Goal: Information Seeking & Learning: Learn about a topic

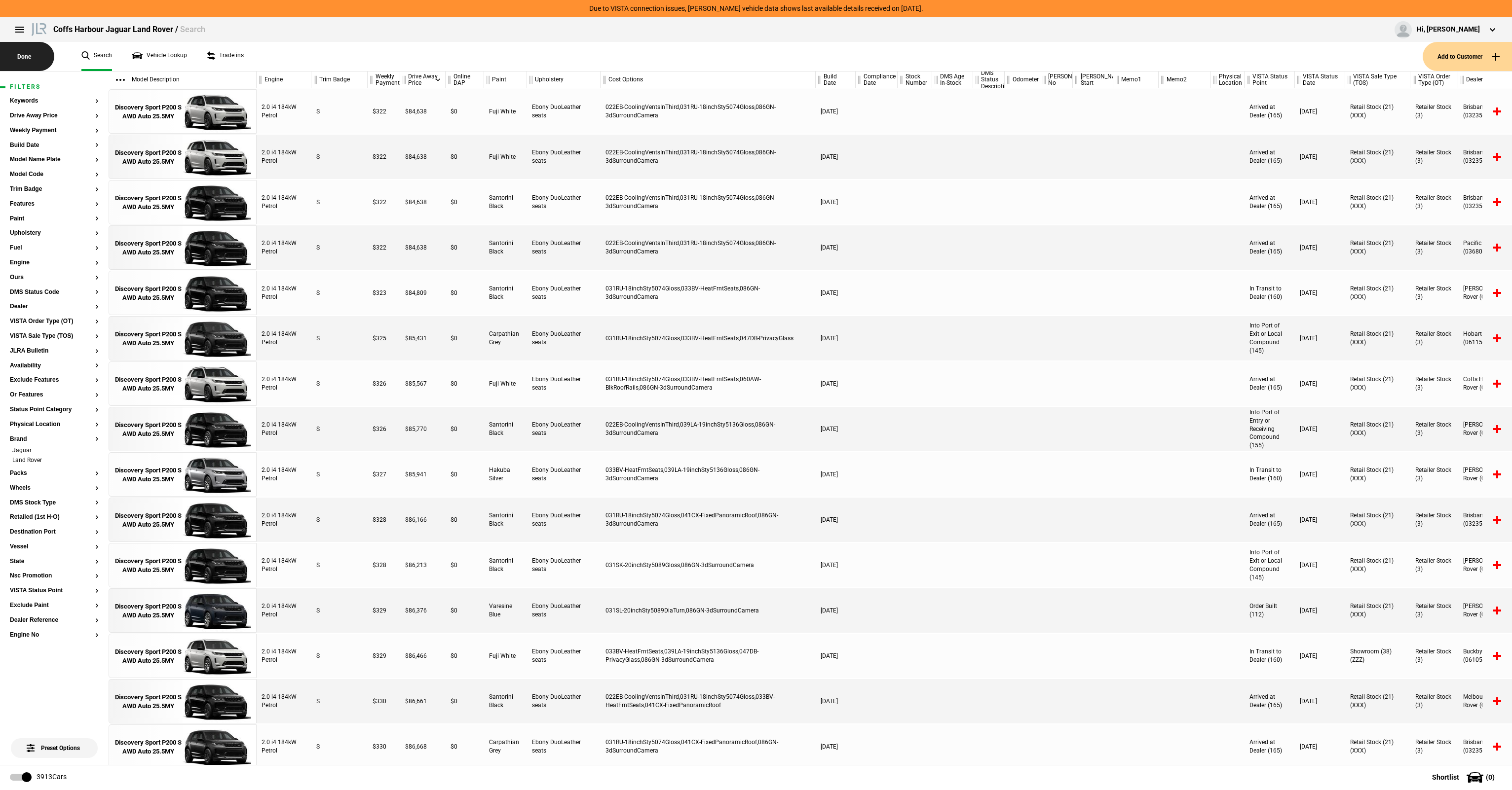
click at [41, 57] on button "Done" at bounding box center [27, 57] width 55 height 29
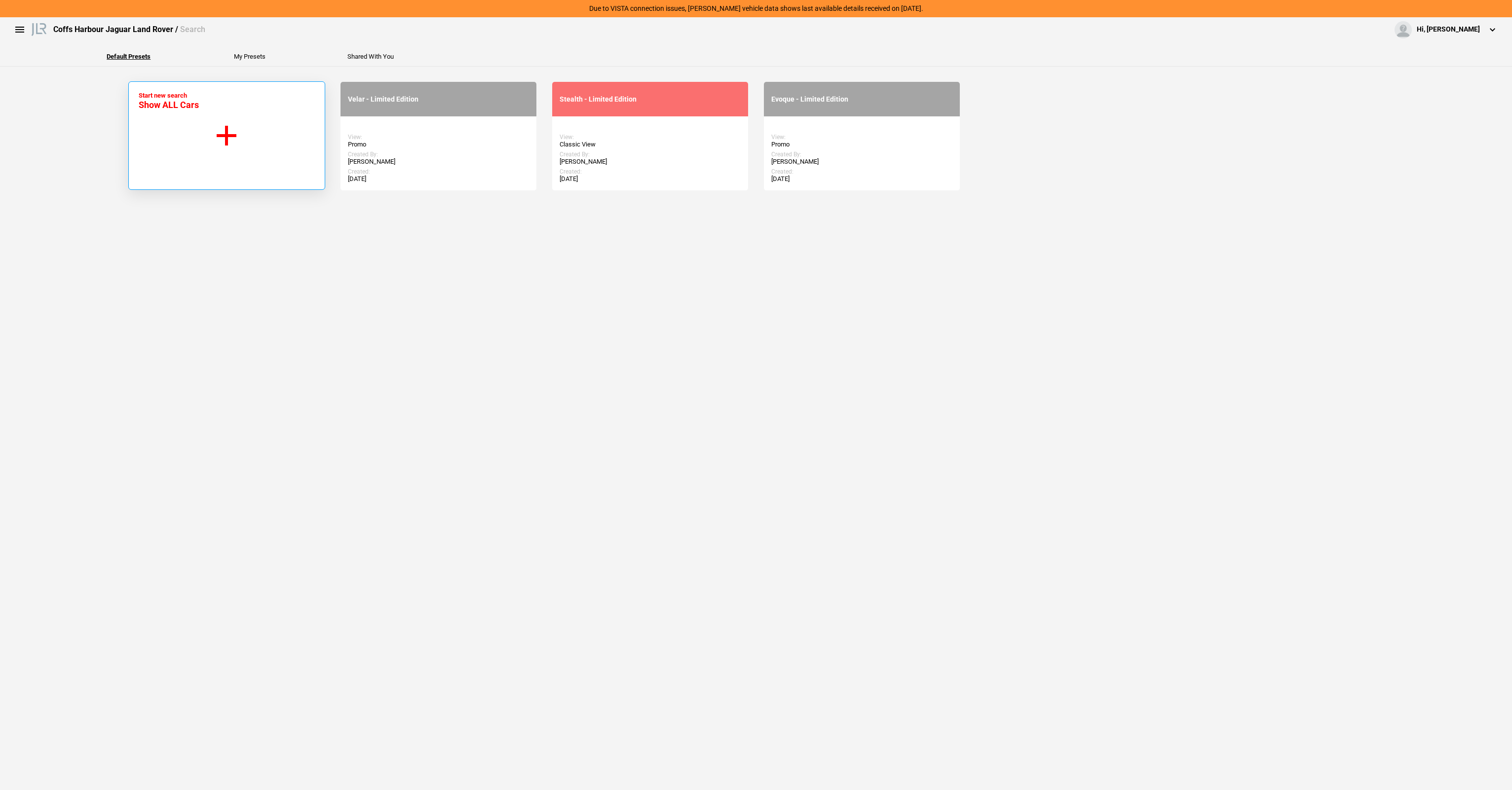
click at [219, 108] on button "Start new search Show ALL Cars" at bounding box center [226, 135] width 197 height 108
click at [227, 131] on button "Start new search Show ALL Cars" at bounding box center [226, 135] width 197 height 108
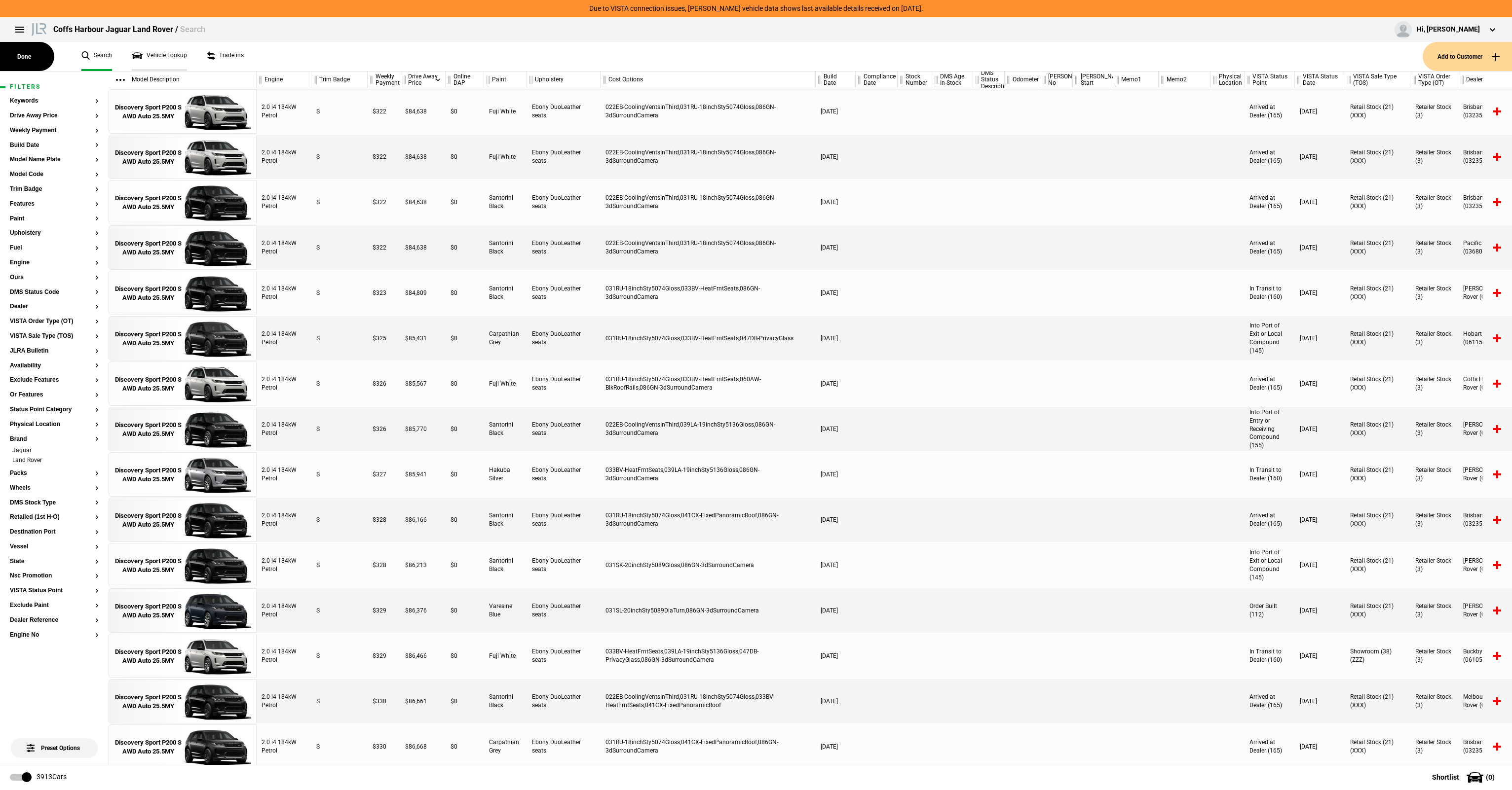
click at [171, 53] on link "Vehicle Lookup" at bounding box center [159, 57] width 56 height 29
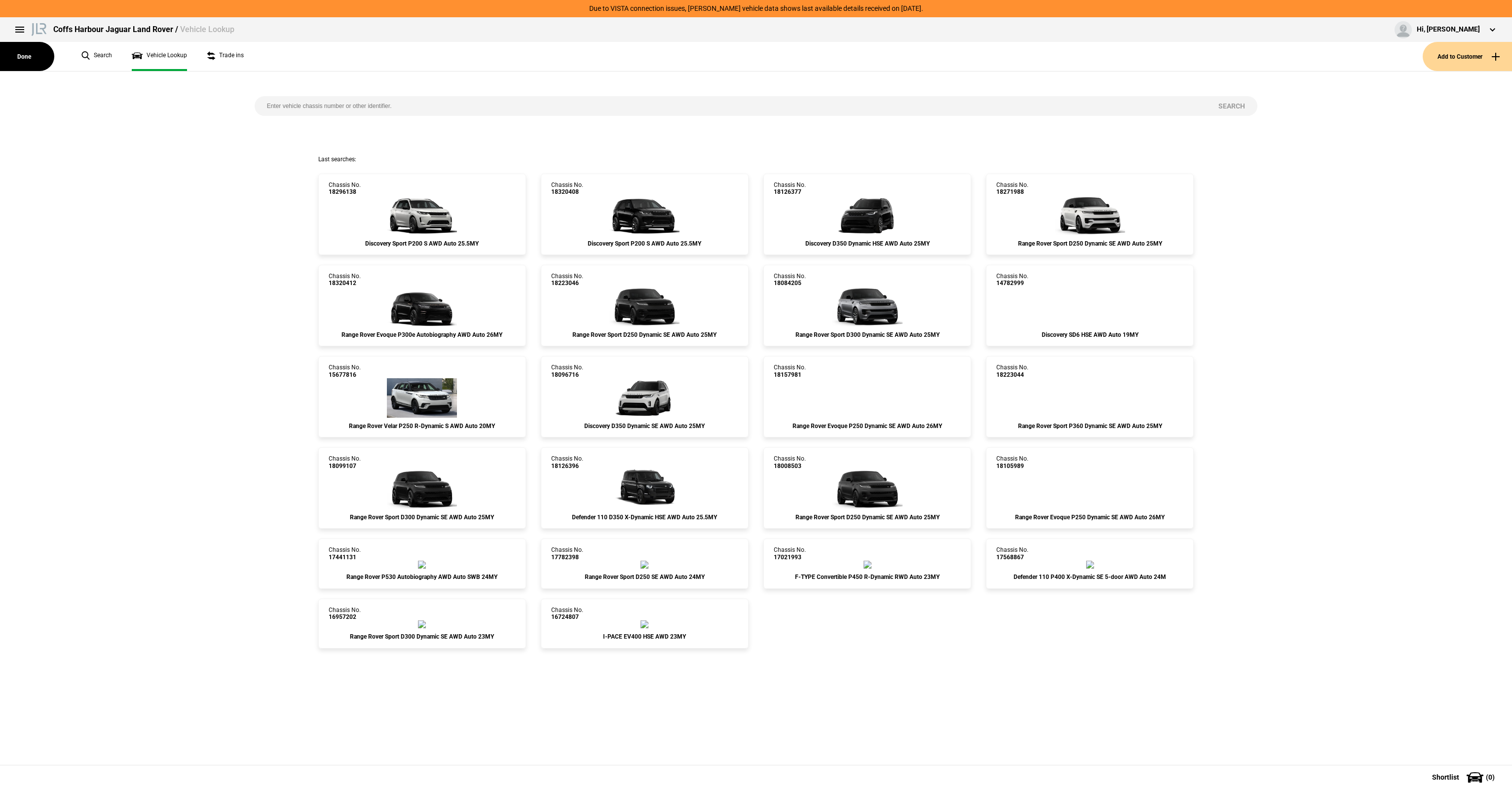
drag, startPoint x: 273, startPoint y: 153, endPoint x: 1222, endPoint y: 602, distance: 1049.9
click at [1222, 602] on div "Search Last searches: Chassis No. 18296138 Discovery Sport P200 S AWD Auto 25.5…" at bounding box center [756, 419] width 1512 height 694
click at [1220, 619] on div "Chassis No. 18296138 Discovery Sport P200 S AWD Auto 25.5MY Chassis No. 1832040…" at bounding box center [756, 407] width 1526 height 485
drag, startPoint x: 1246, startPoint y: 671, endPoint x: 79, endPoint y: 157, distance: 1275.2
click at [79, 157] on div "Search Last searches: Chassis No. 18296138 Discovery Sport P200 S AWD Auto 25.5…" at bounding box center [756, 419] width 1512 height 694
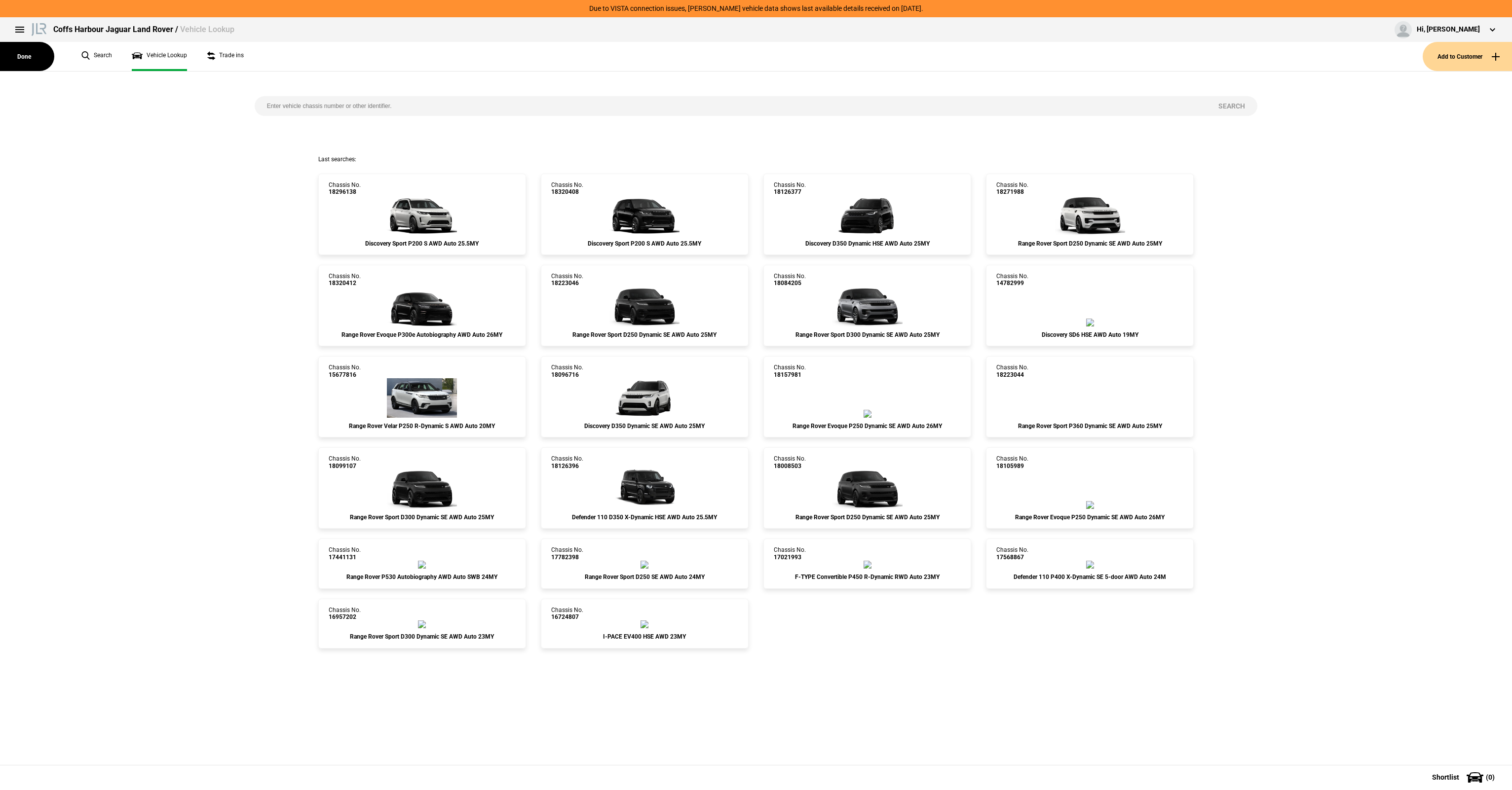
drag, startPoint x: 79, startPoint y: 157, endPoint x: 193, endPoint y: 144, distance: 114.7
click at [193, 144] on div "Search" at bounding box center [756, 113] width 1526 height 83
drag, startPoint x: 211, startPoint y: 151, endPoint x: 1263, endPoint y: 699, distance: 1186.2
click at [1271, 704] on div "Search Last searches: Chassis No. 18296138 Discovery Sport P200 S AWD Auto 25.5…" at bounding box center [756, 419] width 1512 height 694
click at [1231, 702] on div "Search Last searches: Chassis No. 18296138 Discovery Sport P200 S AWD Auto 25.5…" at bounding box center [756, 419] width 1512 height 694
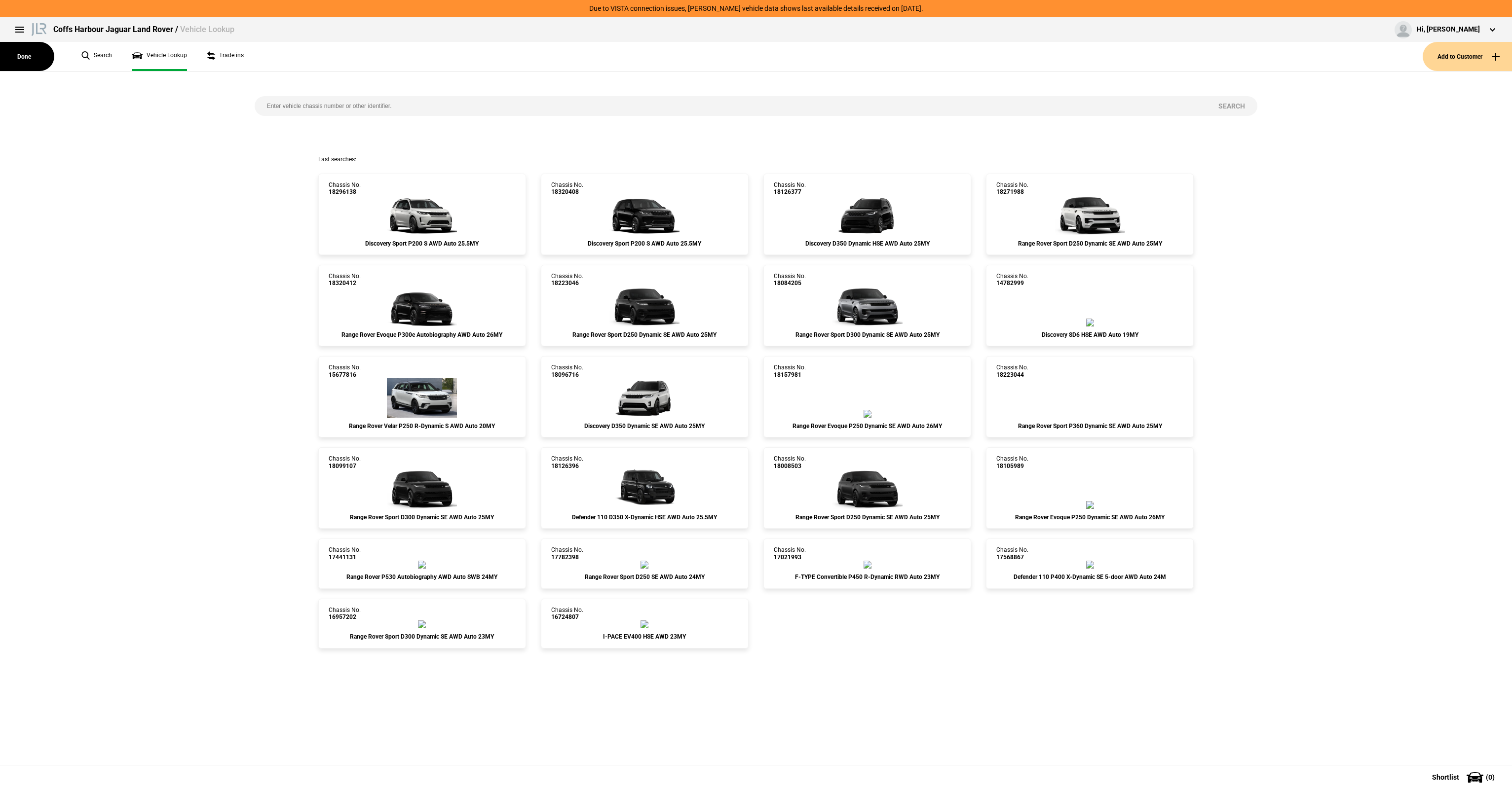
drag, startPoint x: 1219, startPoint y: 698, endPoint x: 225, endPoint y: 168, distance: 1126.5
click at [208, 180] on div "Search Last searches: Chassis No. 18296138 Discovery Sport P200 S AWD Auto 25.5…" at bounding box center [756, 419] width 1512 height 694
click at [225, 168] on div "Chassis No. 18296138 Discovery Sport P200 S AWD Auto 25.5MY Chassis No. 1832040…" at bounding box center [756, 407] width 1526 height 485
drag, startPoint x: 259, startPoint y: 151, endPoint x: 1137, endPoint y: 656, distance: 1012.9
click at [1137, 656] on div "Search Last searches: Chassis No. 18296138 Discovery Sport P200 S AWD Auto 25.5…" at bounding box center [756, 419] width 1512 height 694
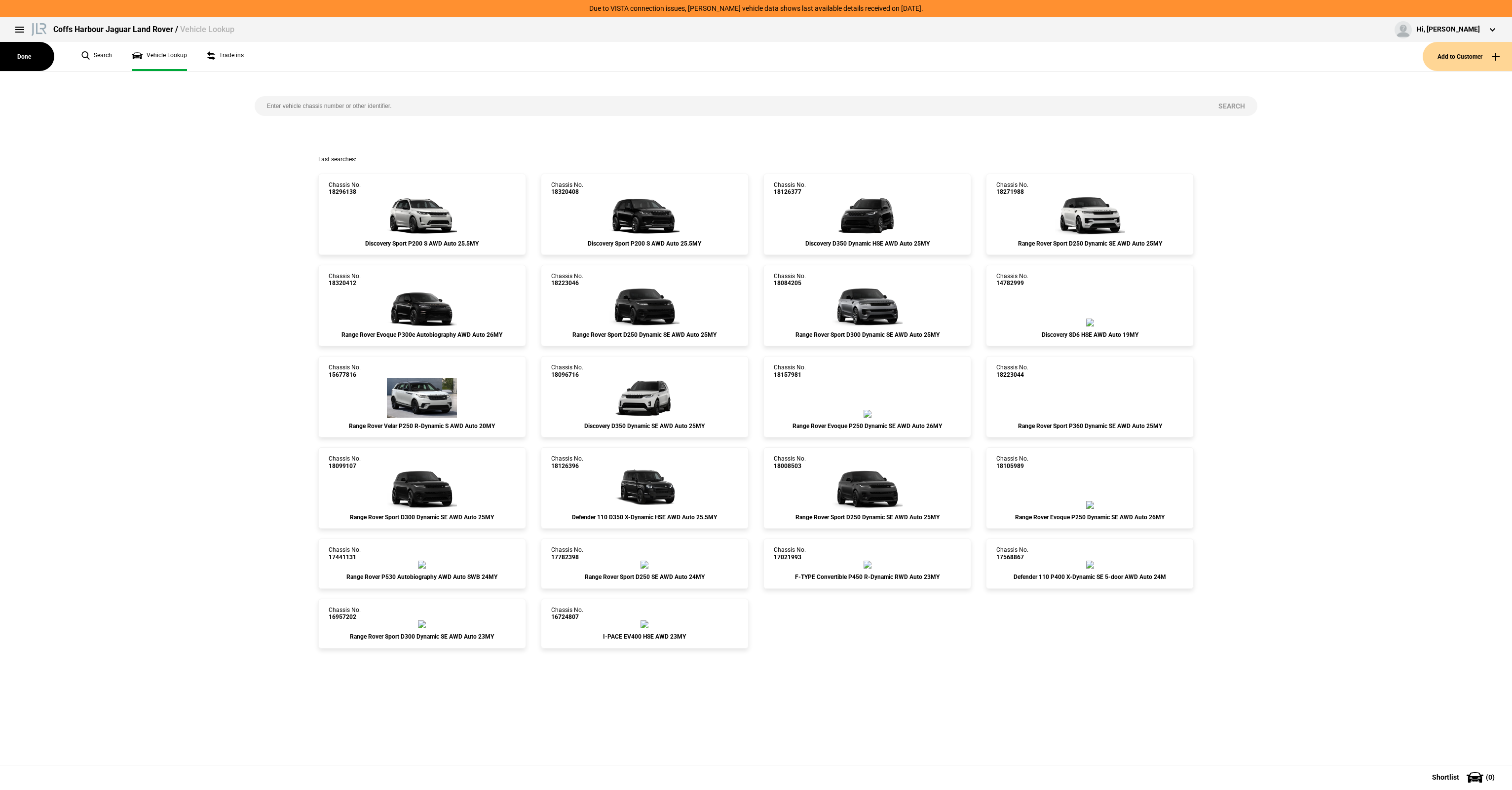
drag, startPoint x: 1149, startPoint y: 665, endPoint x: 1311, endPoint y: 697, distance: 165.1
click at [1149, 665] on div "Search Last searches: Chassis No. 18296138 Discovery Sport P200 S AWD Auto 25.5…" at bounding box center [756, 419] width 1512 height 694
drag, startPoint x: 1295, startPoint y: 686, endPoint x: 286, endPoint y: 206, distance: 1117.4
click at [180, 128] on div "Search Last searches: Chassis No. 18296138 Discovery Sport P200 S AWD Auto 25.5…" at bounding box center [756, 419] width 1512 height 694
drag, startPoint x: 286, startPoint y: 206, endPoint x: 291, endPoint y: 175, distance: 31.4
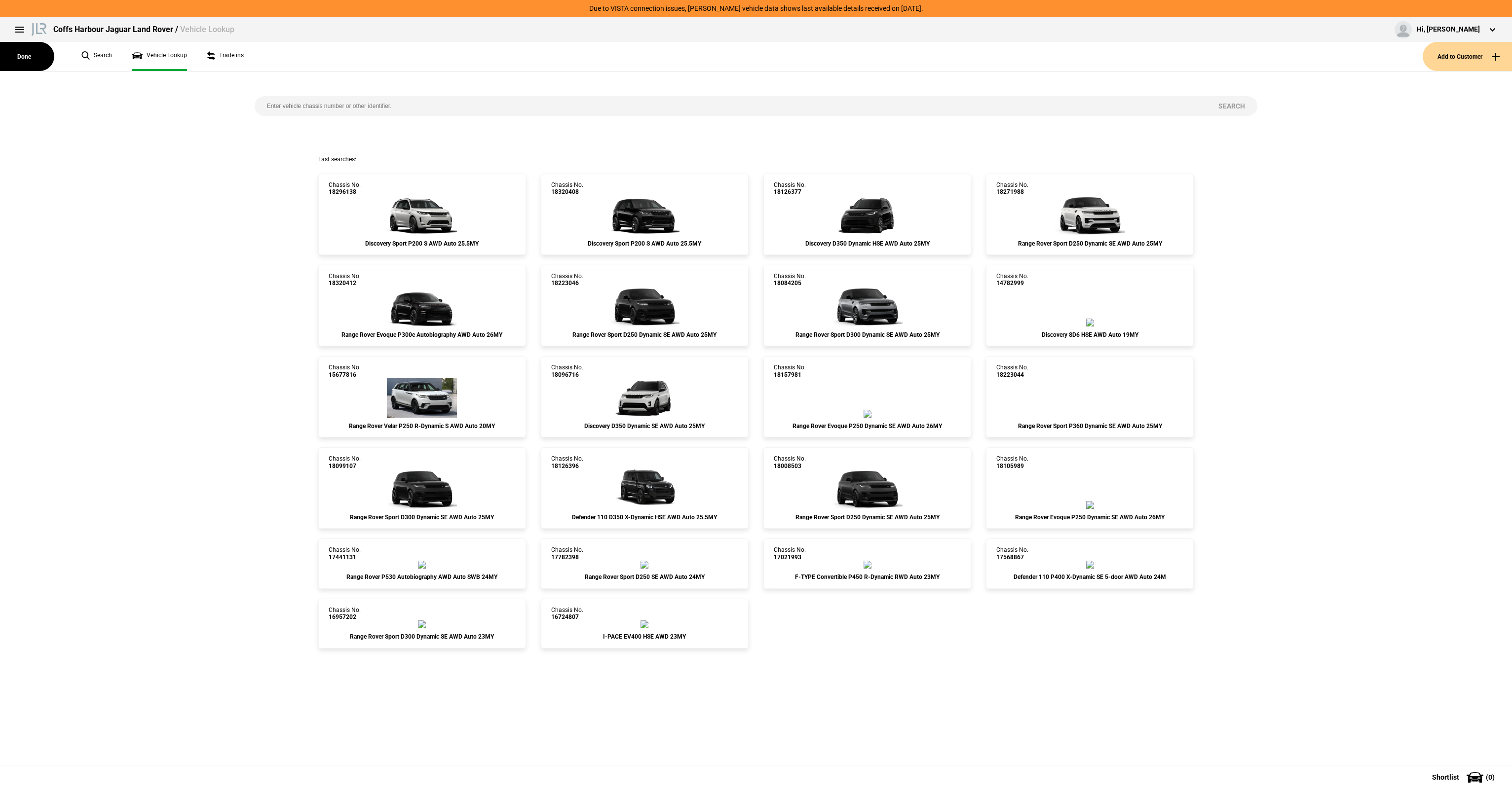
click at [286, 206] on div "Chassis No. 18296138 Discovery Sport P200 S AWD Auto 25.5MY Chassis No. 1832040…" at bounding box center [756, 407] width 1526 height 485
drag, startPoint x: 291, startPoint y: 175, endPoint x: 1218, endPoint y: 715, distance: 1072.8
click at [1218, 715] on div "Search Last searches: Chassis No. 18296138 Discovery Sport P200 S AWD Auto 25.5…" at bounding box center [756, 419] width 1512 height 694
click at [1212, 713] on div "Search Last searches: Chassis No. 18296138 Discovery Sport P200 S AWD Auto 25.5…" at bounding box center [756, 419] width 1512 height 694
drag, startPoint x: 1244, startPoint y: 711, endPoint x: 243, endPoint y: 168, distance: 1138.8
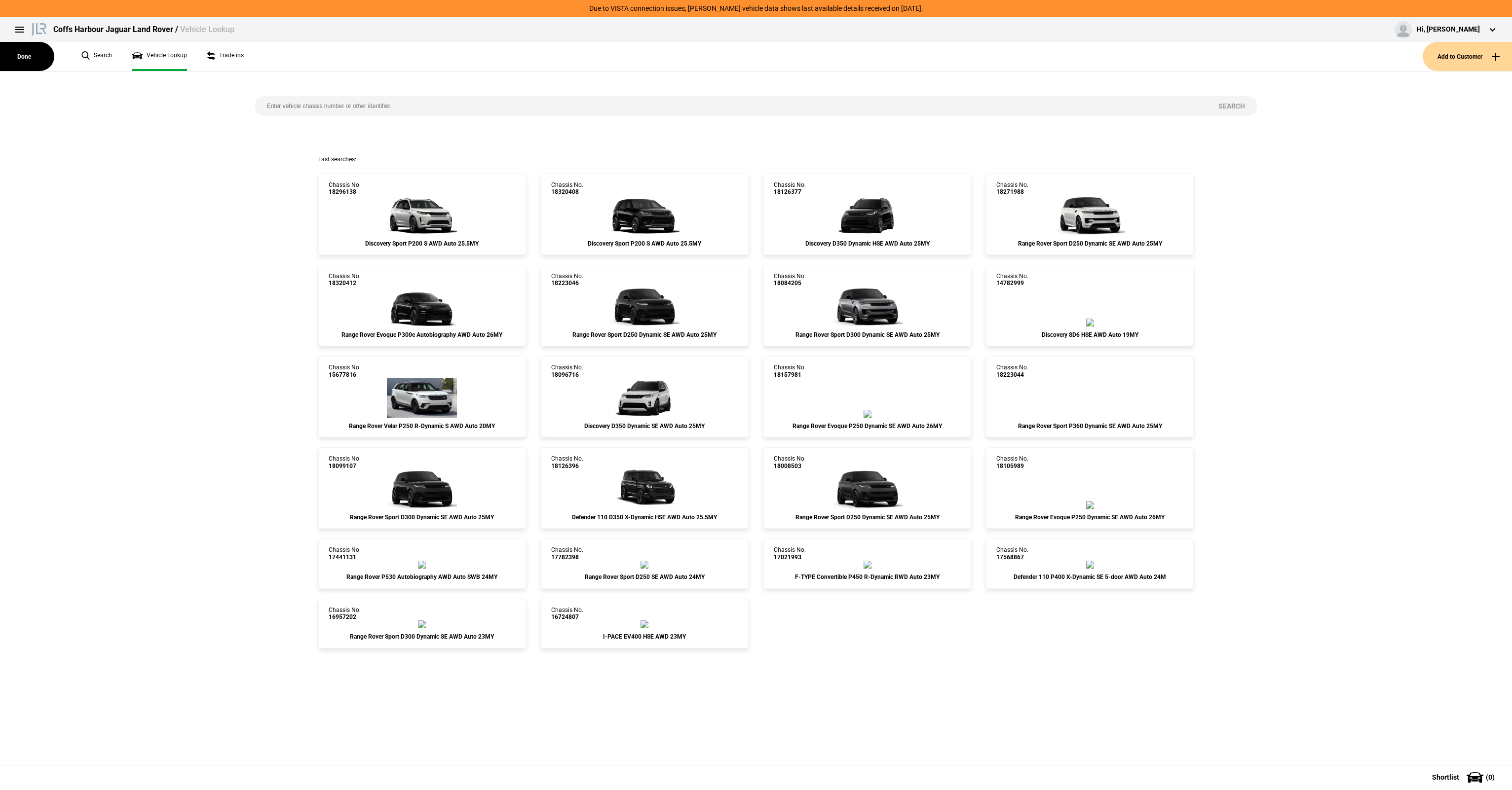
click at [247, 182] on div "Search Last searches: Chassis No. 18296138 Discovery Sport P200 S AWD Auto 25.5…" at bounding box center [756, 419] width 1512 height 694
click at [242, 163] on div "Last searches:" at bounding box center [756, 159] width 1526 height 9
drag, startPoint x: 270, startPoint y: 153, endPoint x: 1262, endPoint y: 708, distance: 1136.7
click at [1263, 708] on div "Search Last searches: Chassis No. 18296138 Discovery Sport P200 S AWD Auto 25.5…" at bounding box center [756, 419] width 1512 height 694
click at [1221, 696] on div "Search Last searches: Chassis No. 18296138 Discovery Sport P200 S AWD Auto 25.5…" at bounding box center [756, 419] width 1512 height 694
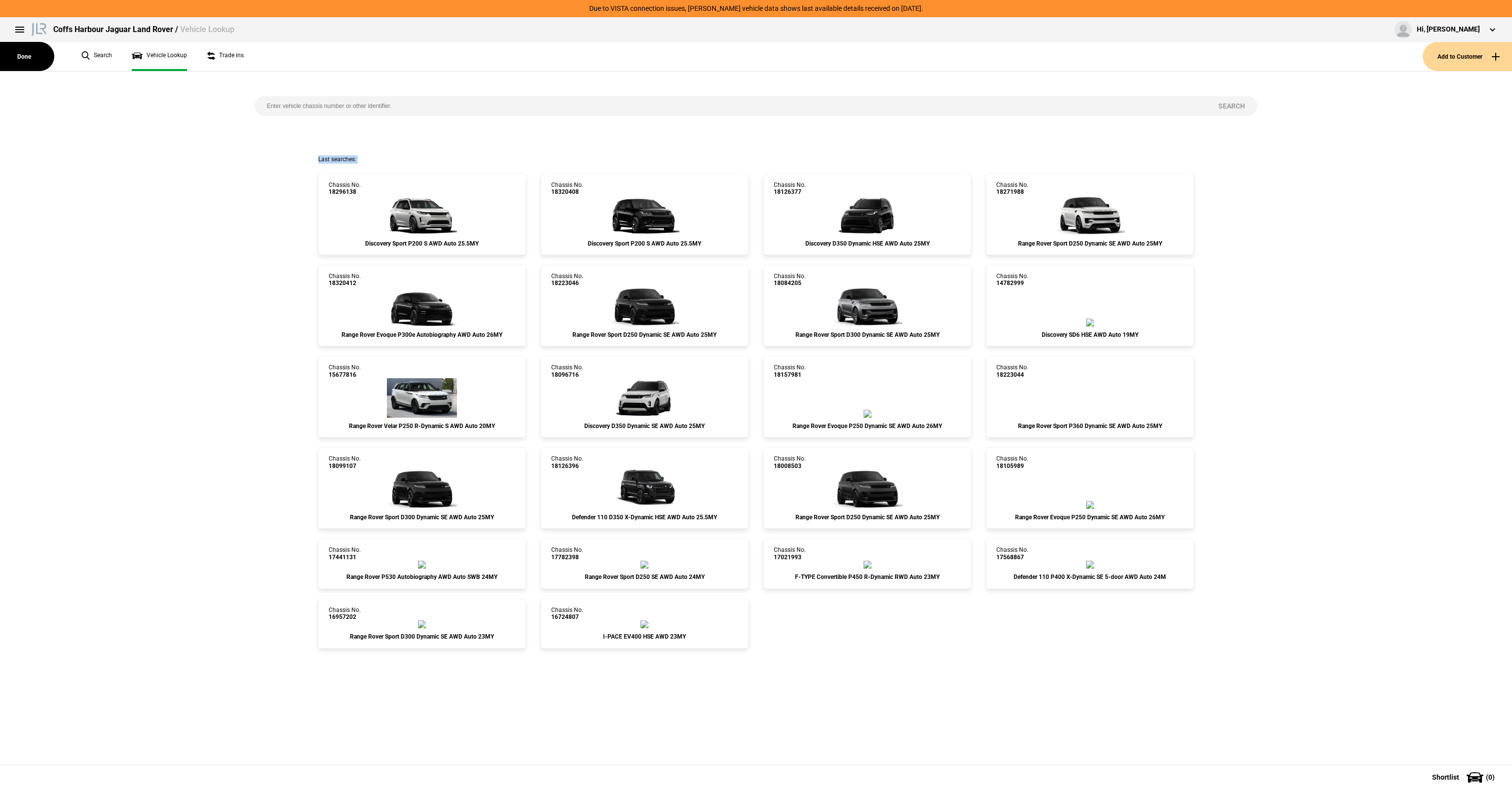
drag, startPoint x: 1135, startPoint y: 632, endPoint x: 292, endPoint y: 160, distance: 966.1
click at [293, 161] on div "Search Last searches: Chassis No. 18296138 Discovery Sport P200 S AWD Auto 25.5…" at bounding box center [756, 419] width 1512 height 694
click at [292, 160] on div "Last searches:" at bounding box center [756, 159] width 1526 height 9
drag, startPoint x: 292, startPoint y: 160, endPoint x: 1177, endPoint y: 651, distance: 1012.1
click at [1177, 651] on div "Search Last searches: Chassis No. 18296138 Discovery Sport P200 S AWD Auto 25.5…" at bounding box center [756, 419] width 1512 height 694
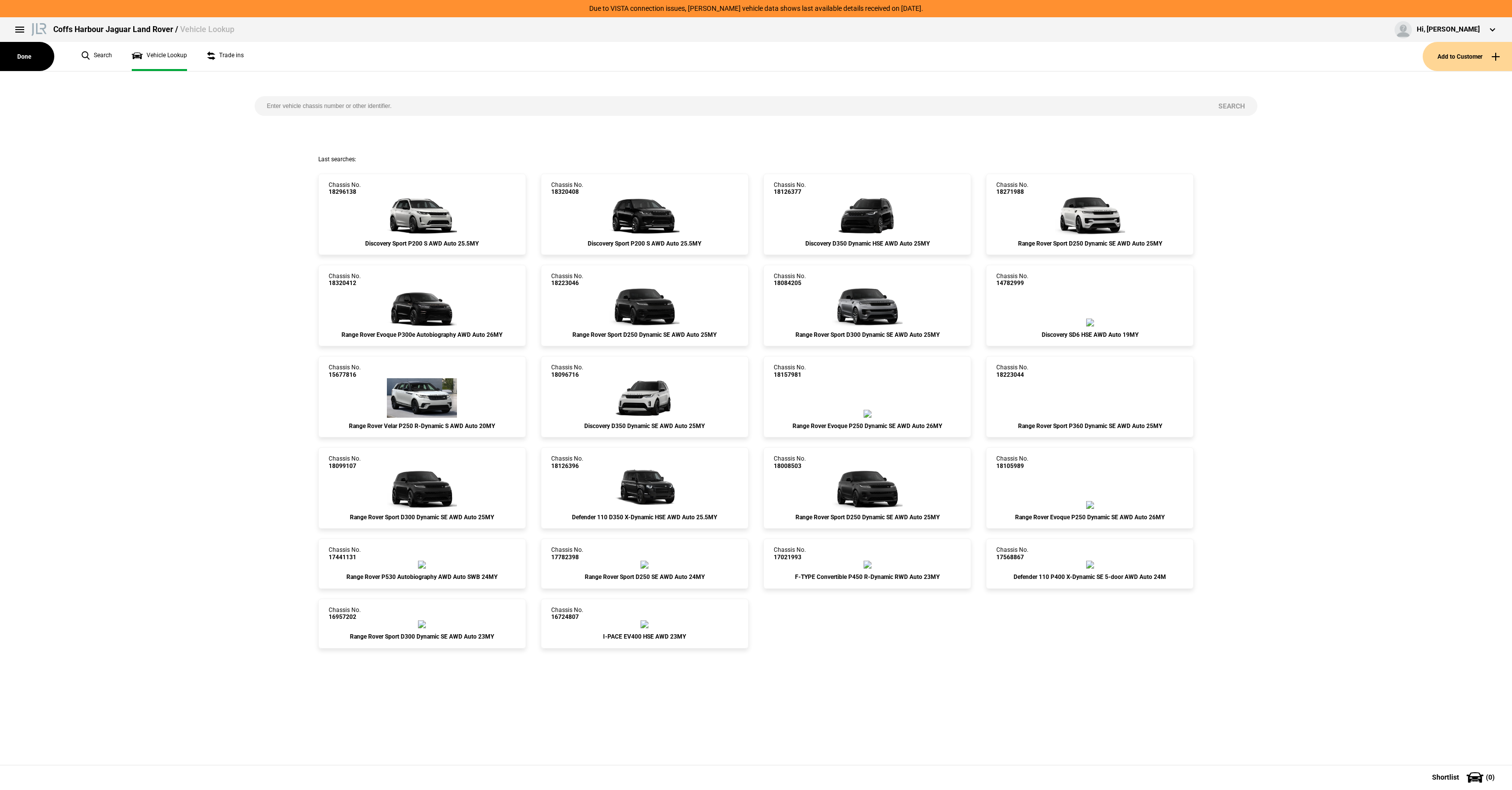
drag, startPoint x: 1180, startPoint y: 661, endPoint x: 1205, endPoint y: 674, distance: 28.2
click at [1180, 662] on div "Search Last searches: Chassis No. 18296138 Discovery Sport P200 S AWD Auto 25.5…" at bounding box center [756, 419] width 1512 height 694
drag, startPoint x: 1205, startPoint y: 674, endPoint x: 283, endPoint y: 150, distance: 1060.5
click at [283, 149] on div "Search Last searches: Chassis No. 18296138 Discovery Sport P200 S AWD Auto 25.5…" at bounding box center [756, 419] width 1512 height 694
click at [283, 150] on div "Search" at bounding box center [756, 113] width 1018 height 83
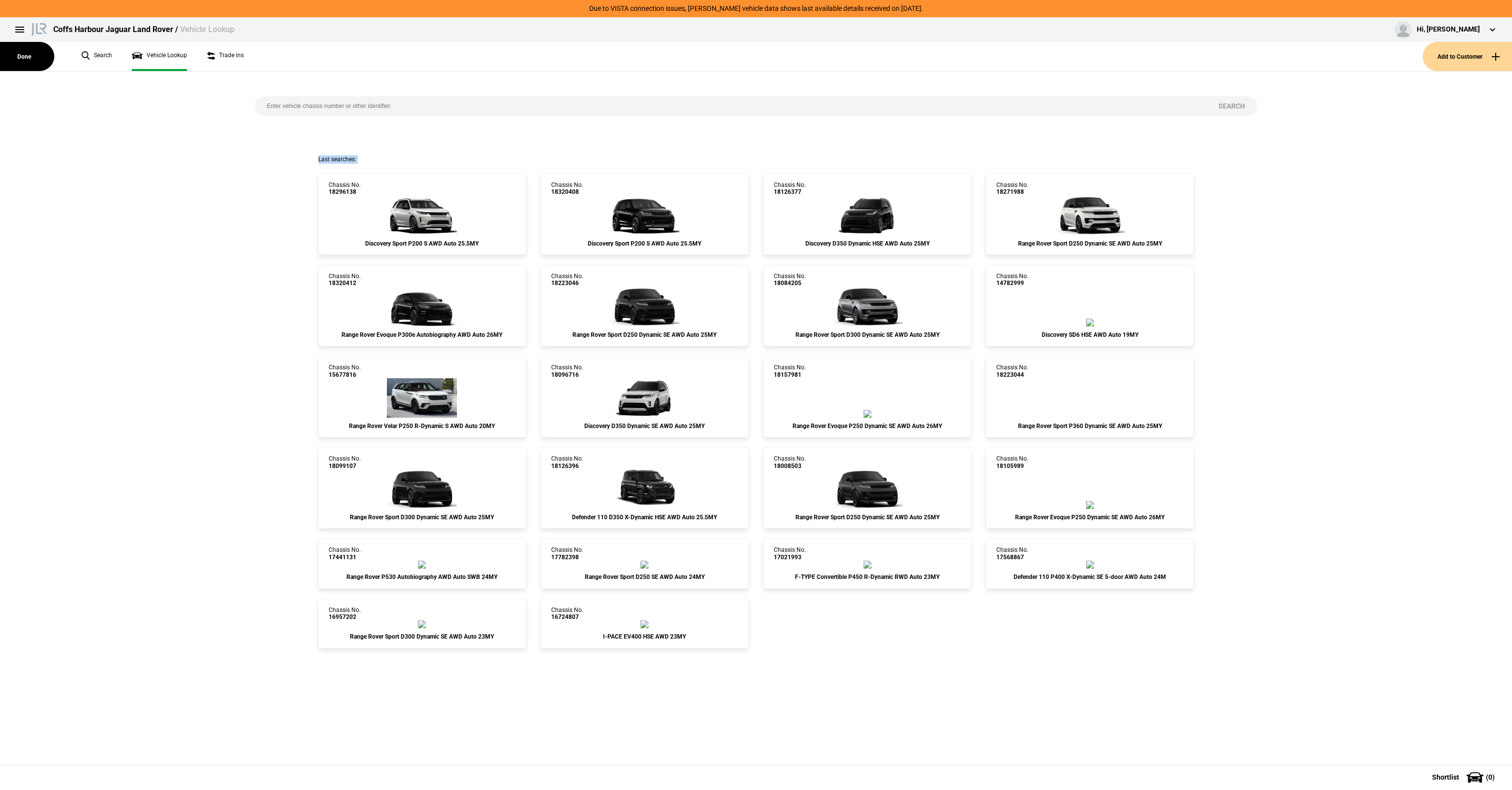
drag, startPoint x: 246, startPoint y: 157, endPoint x: 1268, endPoint y: 635, distance: 1128.3
click at [1268, 635] on div "Search Last searches: Chassis No. 18296138 Discovery Sport P200 S AWD Auto 25.5…" at bounding box center [756, 419] width 1512 height 694
drag, startPoint x: 1268, startPoint y: 635, endPoint x: 1164, endPoint y: 616, distance: 105.7
click at [1253, 650] on div "Search Last searches: Chassis No. 18296138 Discovery Sport P200 S AWD Auto 25.5…" at bounding box center [756, 419] width 1512 height 694
click at [166, 215] on div "Chassis No. 18296138 Discovery Sport P200 S AWD Auto 25.5MY Chassis No. 1832040…" at bounding box center [756, 407] width 1526 height 485
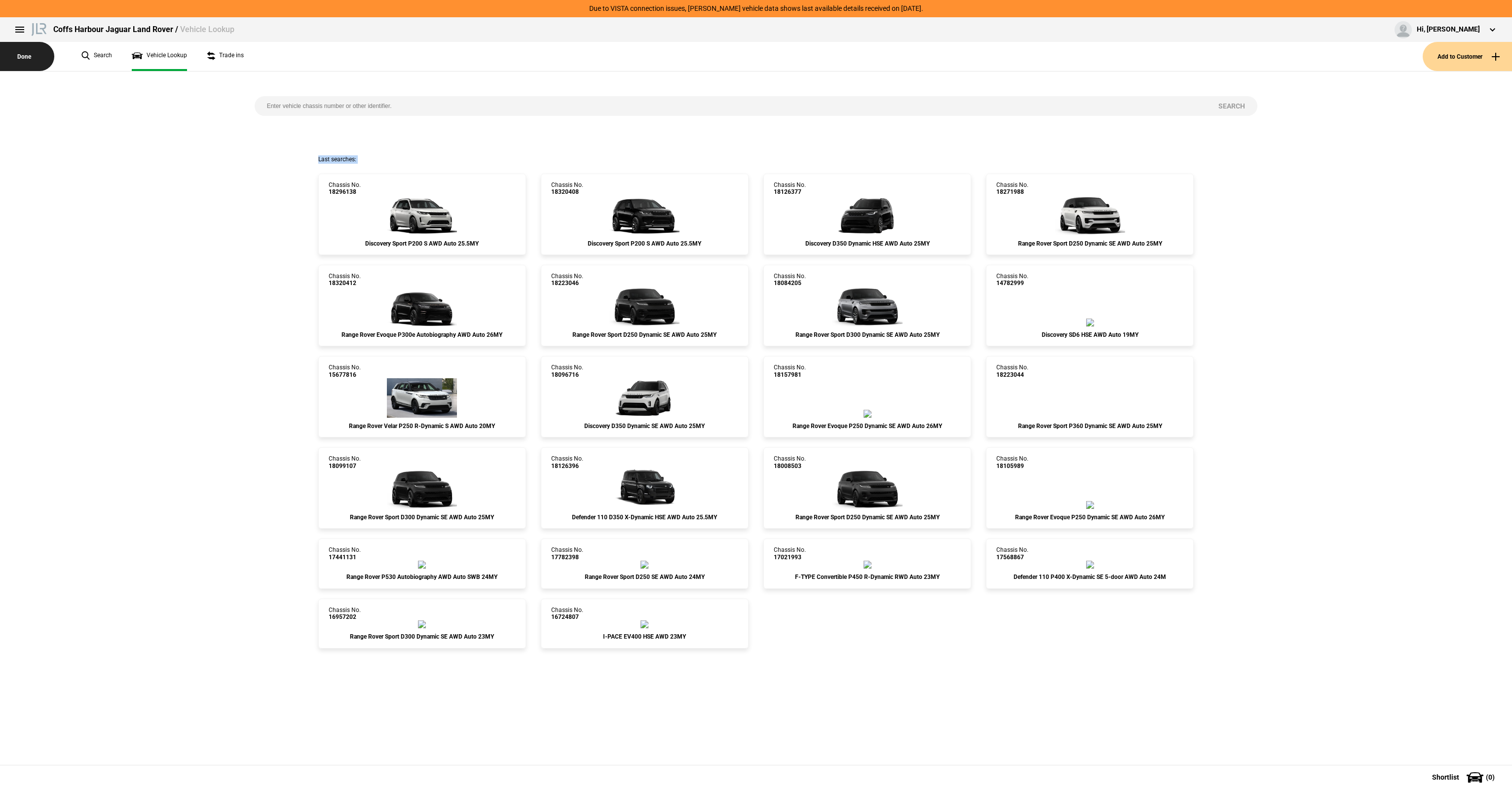
click at [46, 53] on button "Done" at bounding box center [27, 57] width 55 height 29
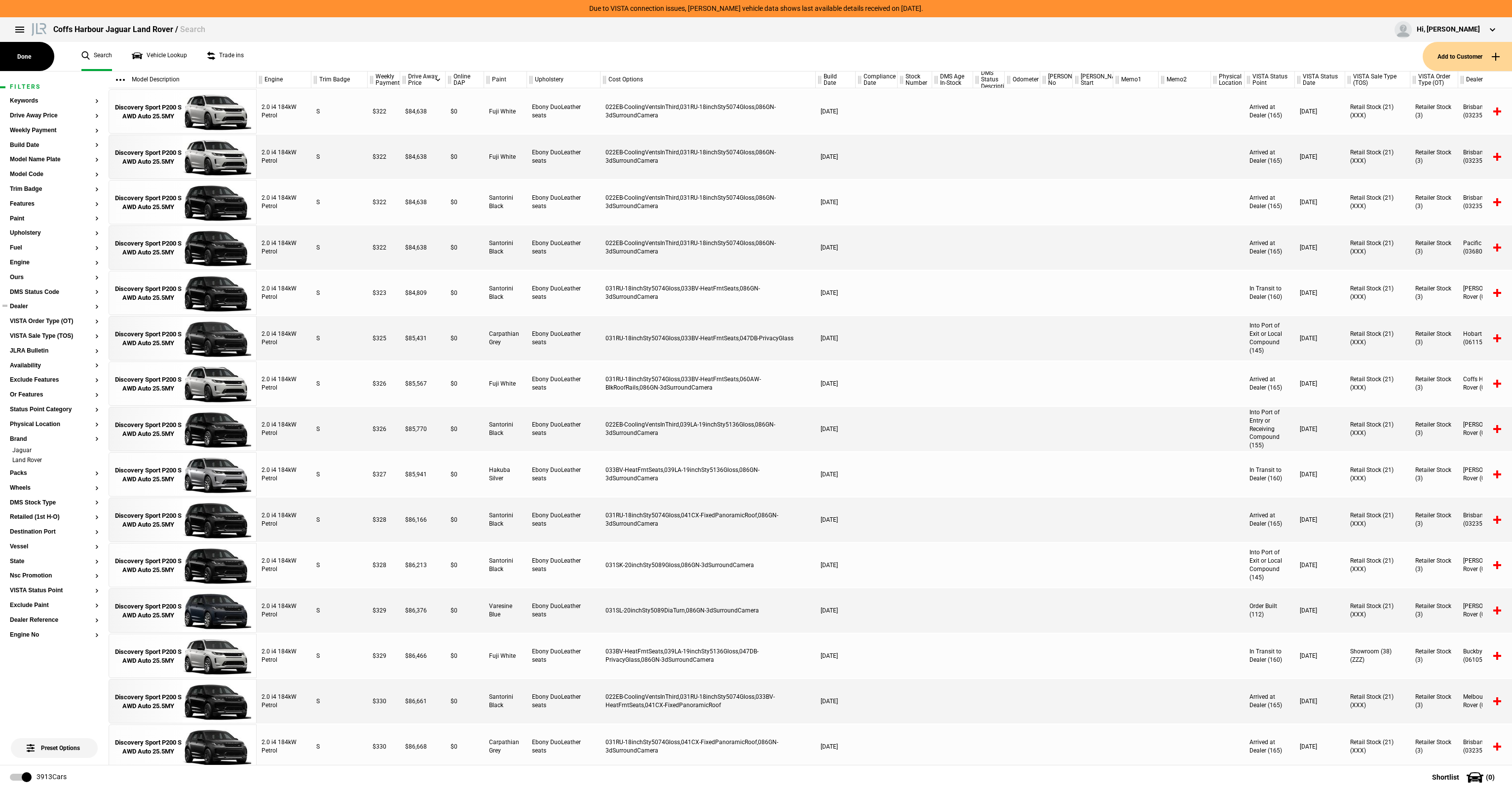
click at [21, 308] on button "Dealer" at bounding box center [54, 306] width 89 height 7
type input "coffs"
click at [207, 311] on button "Coffs Harbour Jaguar Land Rover (01472)" at bounding box center [168, 313] width 138 height 27
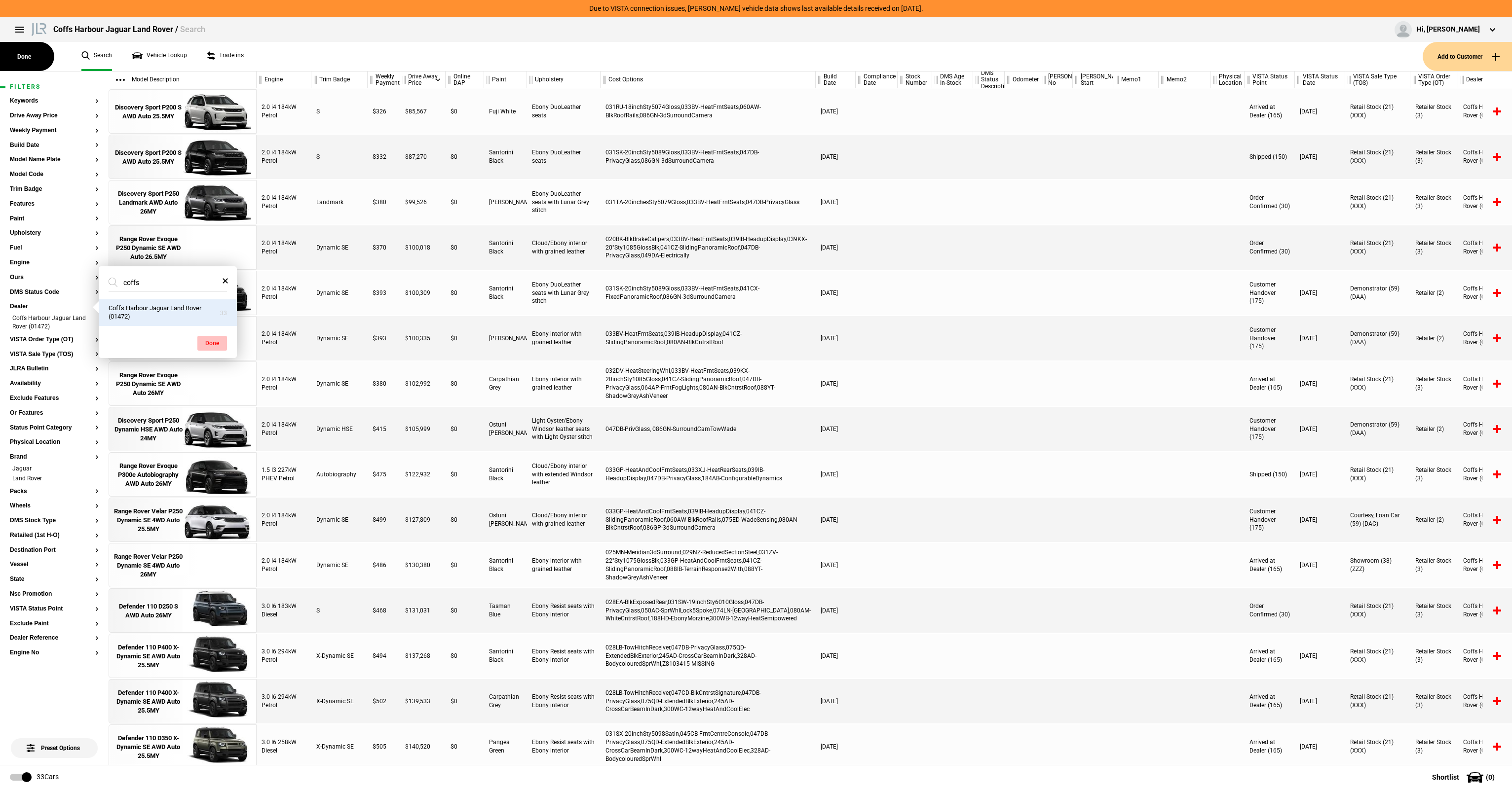
click at [216, 341] on button "Done" at bounding box center [212, 342] width 30 height 14
click at [39, 162] on button "Model Name Plate" at bounding box center [54, 159] width 89 height 7
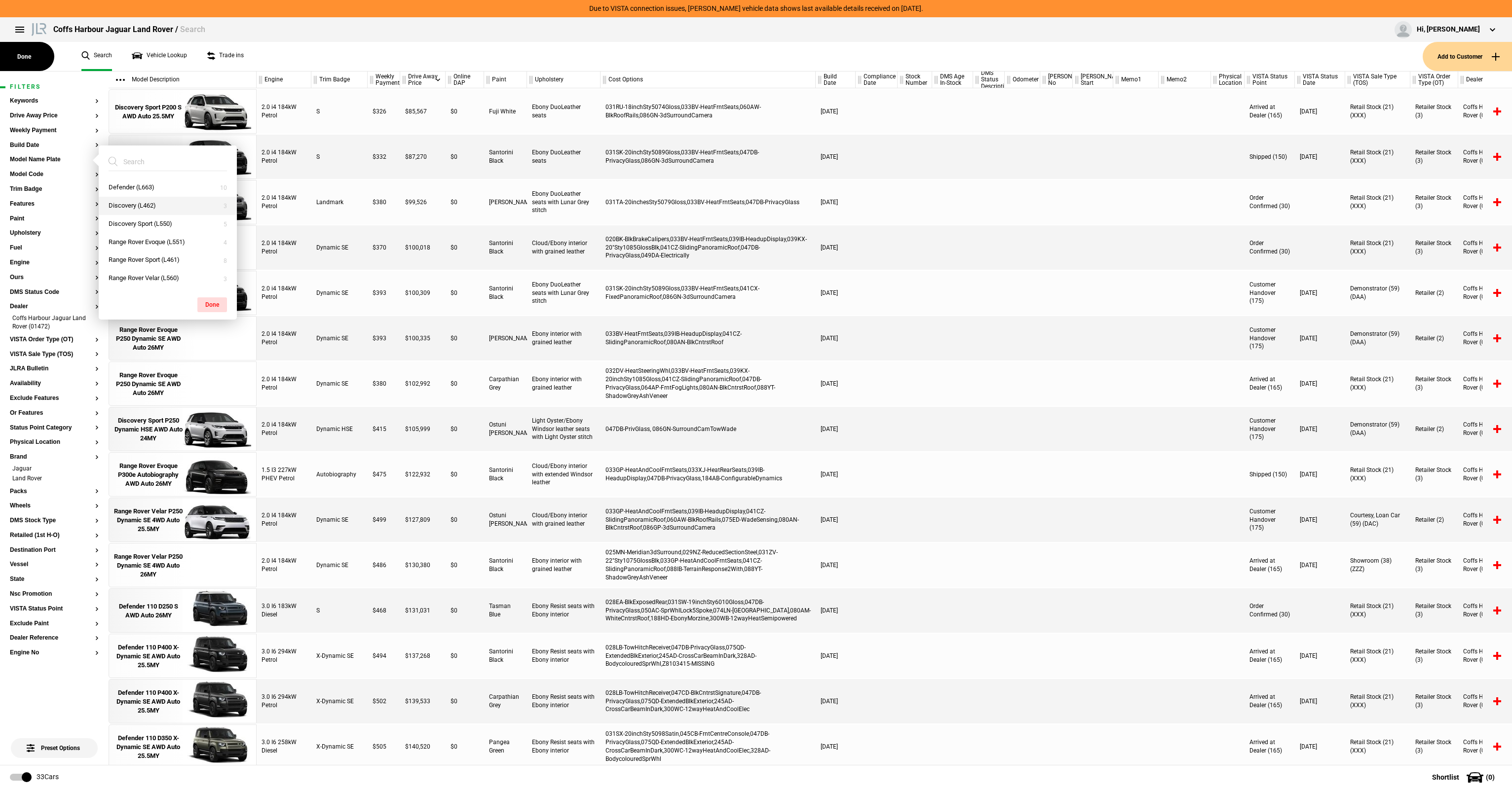
click at [145, 205] on button "Discovery (L462)" at bounding box center [168, 205] width 138 height 18
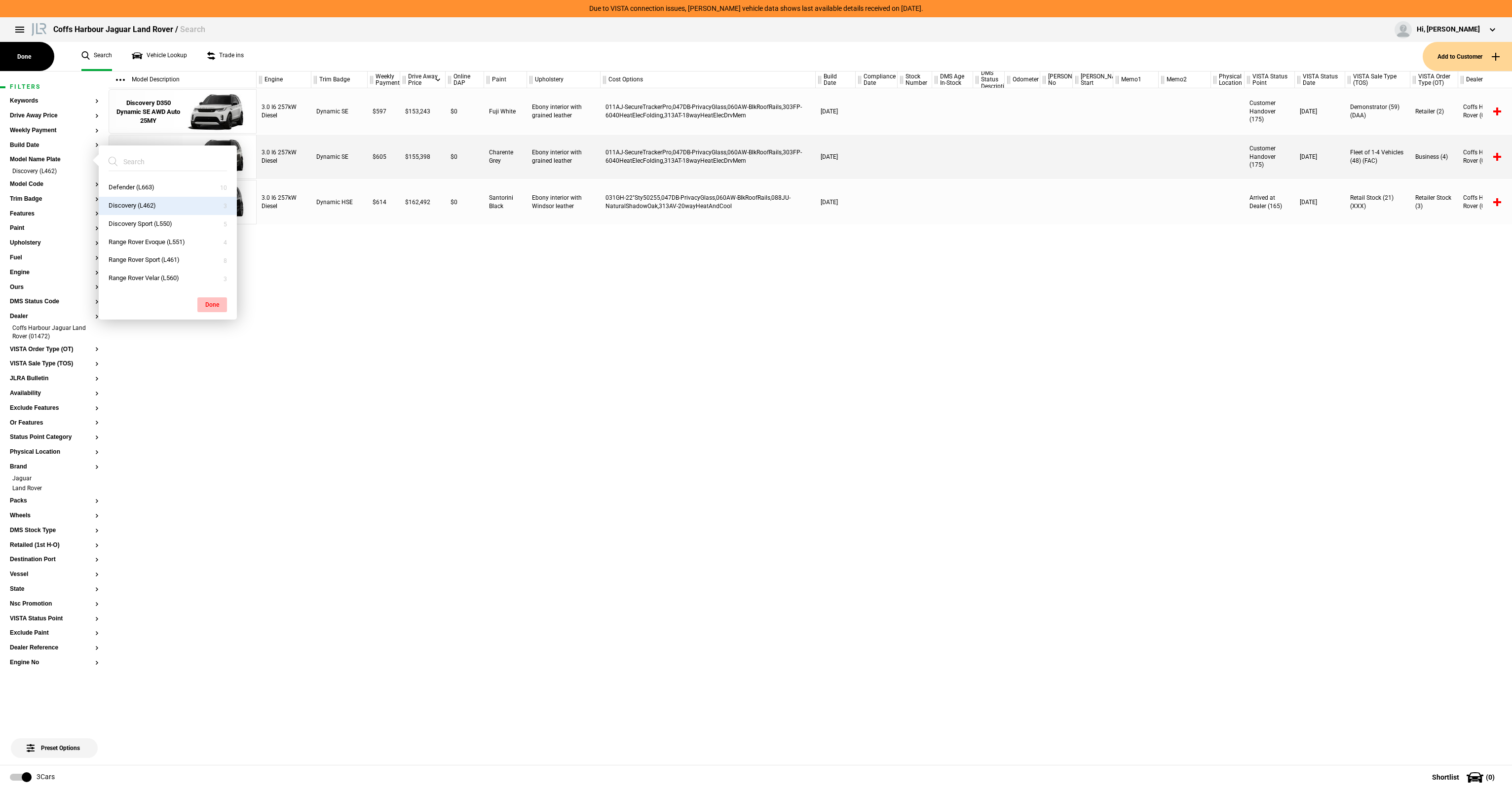
click at [221, 310] on button "Done" at bounding box center [212, 304] width 30 height 14
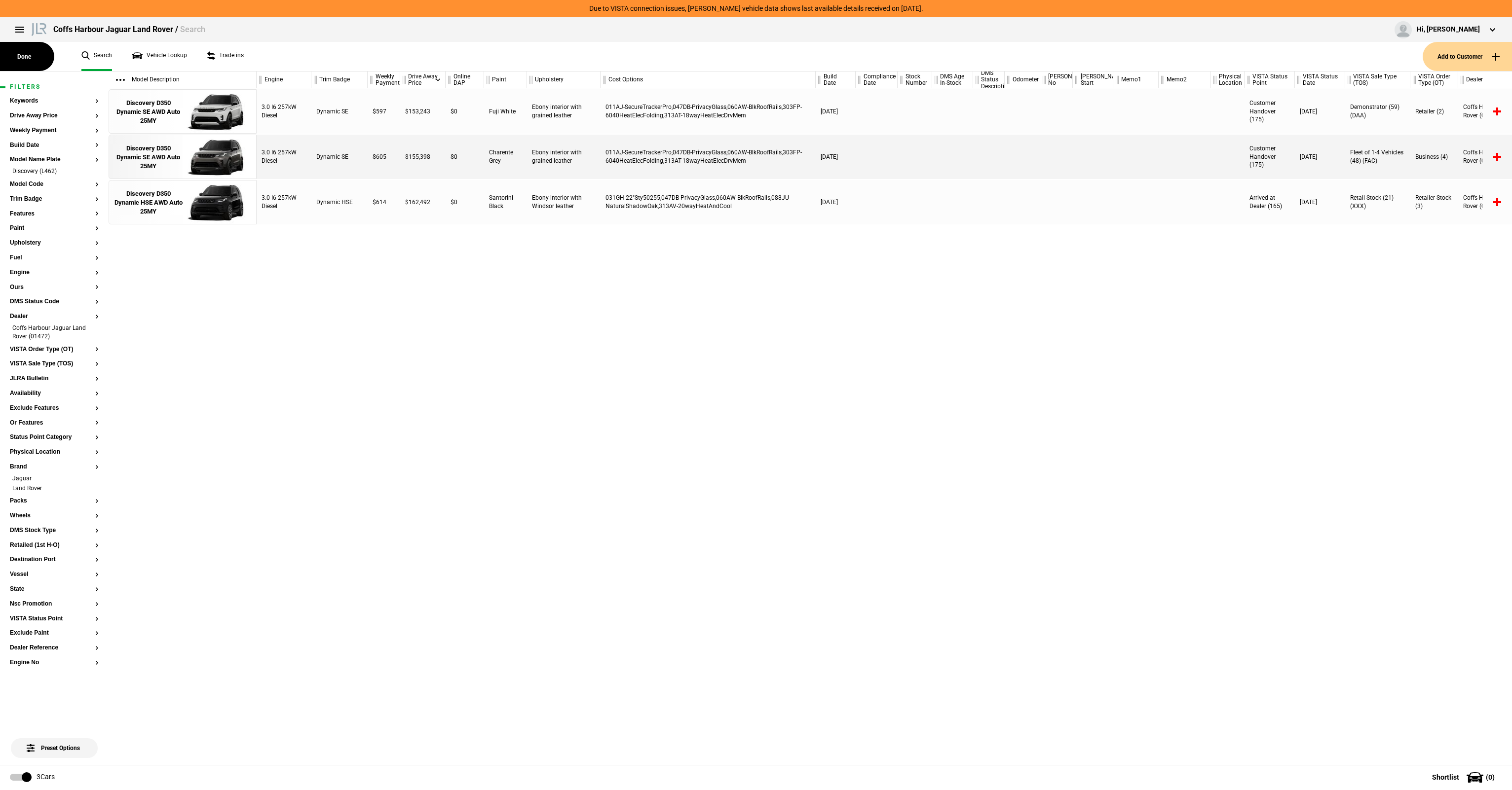
drag, startPoint x: 245, startPoint y: 295, endPoint x: 239, endPoint y: 287, distance: 10.0
click at [246, 292] on div "Discovery D350 Dynamic SE AWD Auto 25MY Discovery D350 Dynamic SE AWD Auto 25MY…" at bounding box center [182, 427] width 148 height 677
click at [154, 202] on div "Discovery D350 Dynamic HSE AWD Auto 25MY" at bounding box center [149, 203] width 69 height 27
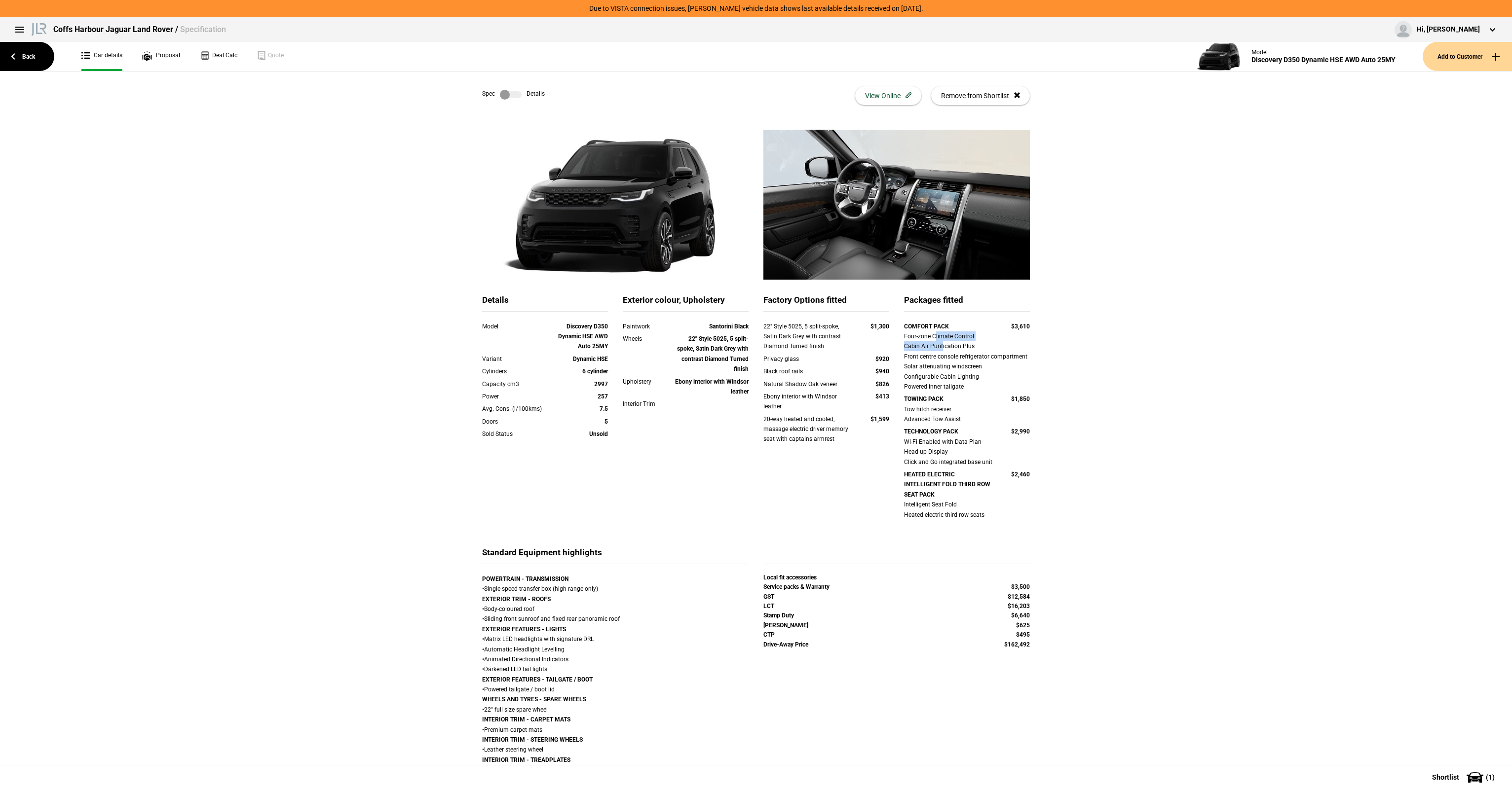
drag, startPoint x: 931, startPoint y: 335, endPoint x: 938, endPoint y: 352, distance: 18.4
click at [938, 352] on div "Four-zone Climate Control Cabin Air Purification Plus Front centre console refr…" at bounding box center [966, 361] width 126 height 60
click at [932, 411] on div "Tow hitch receiver Advanced Tow Assist" at bounding box center [966, 414] width 126 height 20
drag, startPoint x: 913, startPoint y: 437, endPoint x: 937, endPoint y: 443, distance: 24.7
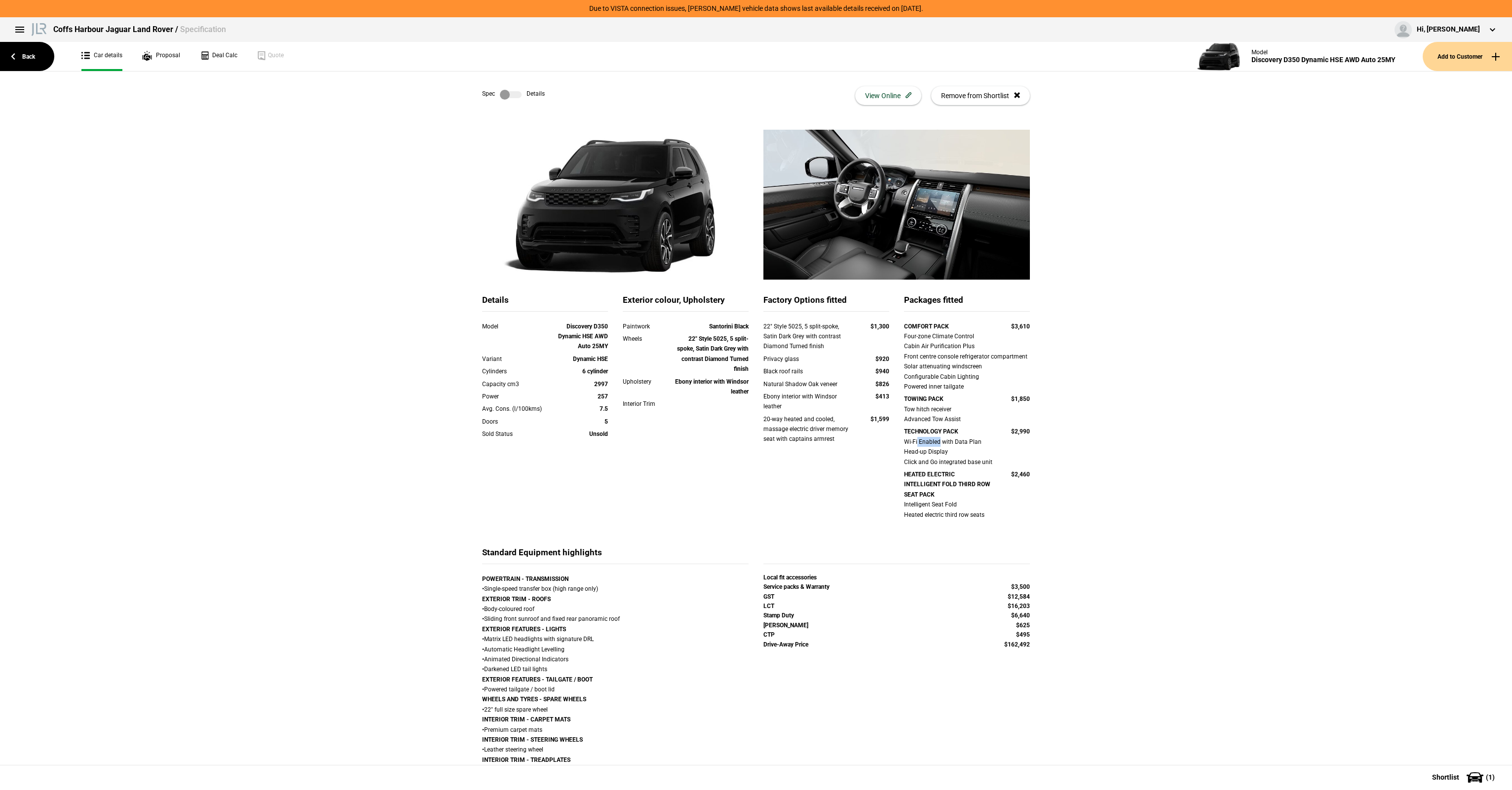
click at [937, 443] on div "Wi-Fi Enabled with Data Plan Head-up Display Click and Go integrated base unit" at bounding box center [966, 452] width 126 height 30
click at [939, 445] on div "Wi-Fi Enabled with Data Plan Head-up Display Click and Go integrated base unit" at bounding box center [966, 452] width 126 height 30
drag, startPoint x: 928, startPoint y: 424, endPoint x: 940, endPoint y: 424, distance: 12.0
click at [940, 424] on div "Tow hitch receiver Advanced Tow Assist" at bounding box center [966, 414] width 126 height 20
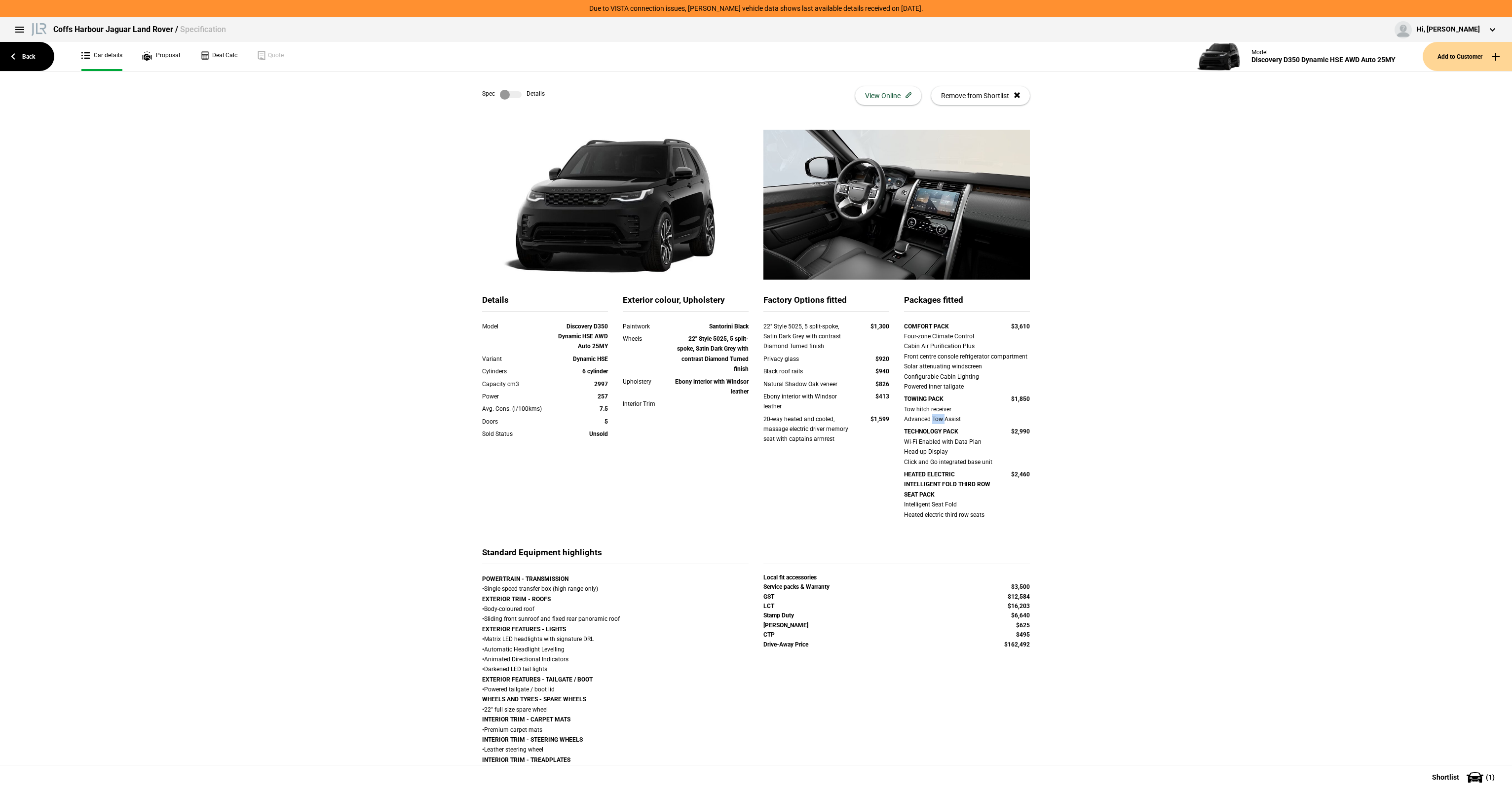
click at [929, 420] on div "Tow hitch receiver Advanced Tow Assist" at bounding box center [966, 414] width 126 height 20
drag, startPoint x: 782, startPoint y: 360, endPoint x: 789, endPoint y: 384, distance: 25.0
click at [789, 384] on div "22" Style 5025, 5 split-spoke, Satin Dark Grey with contrast Diamond Turned fin…" at bounding box center [826, 389] width 126 height 135
click at [789, 384] on div "Natural Shadow Oak veneer" at bounding box center [807, 384] width 88 height 10
drag, startPoint x: 796, startPoint y: 394, endPoint x: 796, endPoint y: 384, distance: 10.0
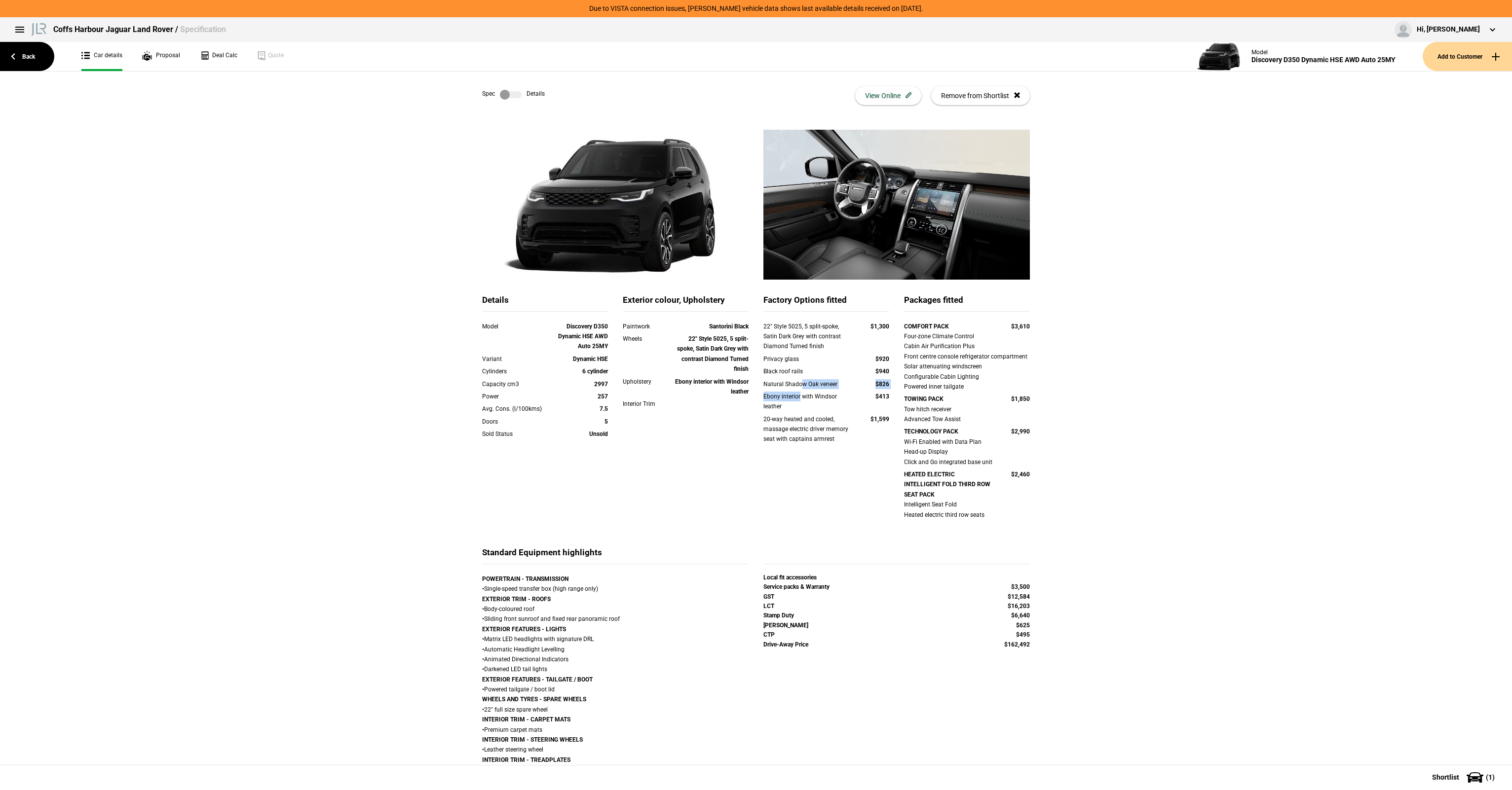
click at [796, 384] on div "22" Style 5025, 5 split-spoke, Satin Dark Grey with contrast Diamond Turned fin…" at bounding box center [826, 389] width 126 height 135
click at [796, 384] on div "Natural Shadow Oak veneer" at bounding box center [807, 384] width 88 height 10
click at [796, 383] on div "Natural Shadow Oak veneer" at bounding box center [807, 384] width 88 height 10
drag, startPoint x: 793, startPoint y: 366, endPoint x: 810, endPoint y: 422, distance: 58.5
click at [810, 422] on div "22" Style 5025, 5 split-spoke, Satin Dark Grey with contrast Diamond Turned fin…" at bounding box center [826, 389] width 126 height 135
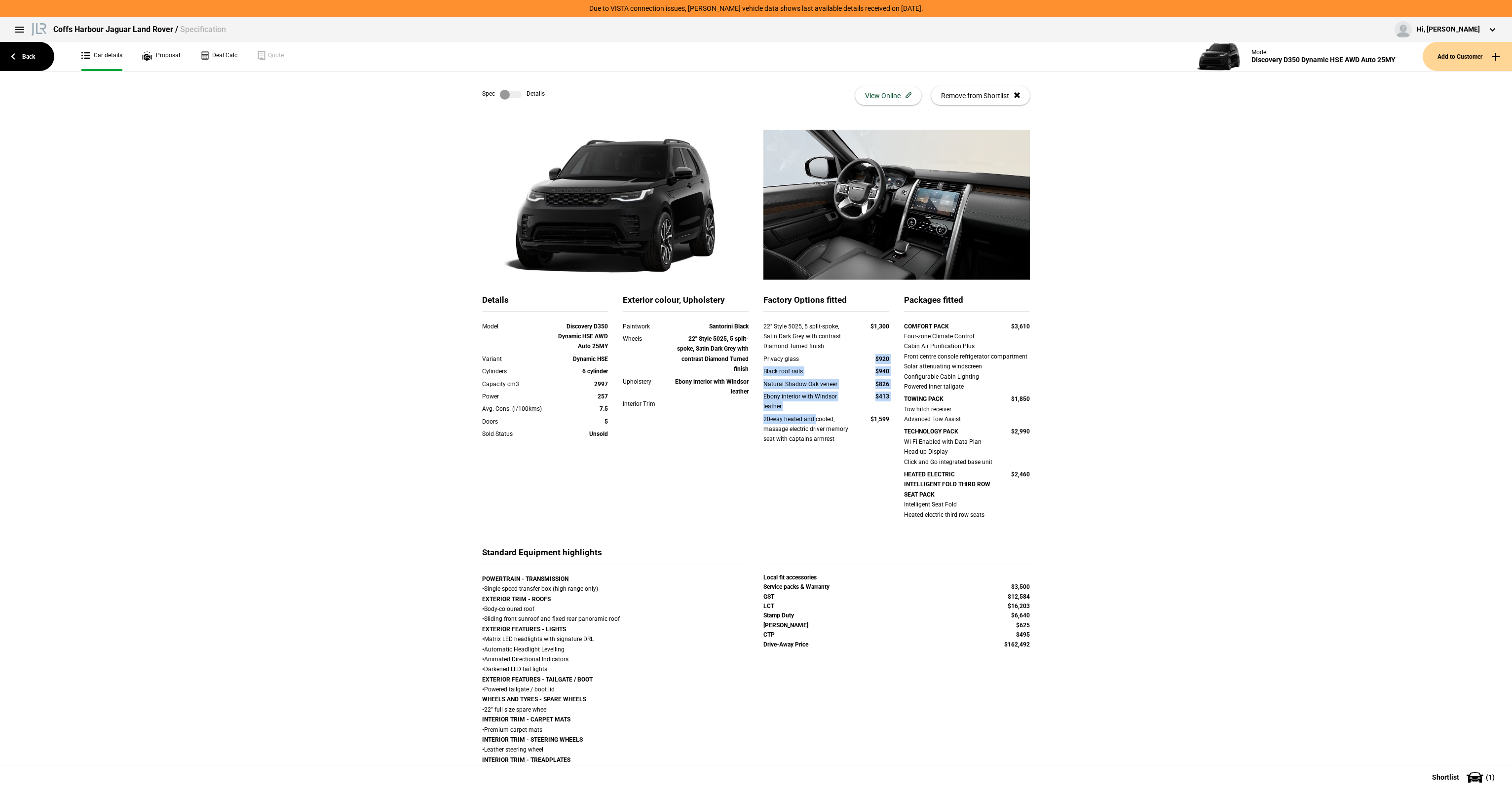
drag, startPoint x: 810, startPoint y: 422, endPoint x: 822, endPoint y: 440, distance: 21.6
click at [811, 422] on div "20-way heated and cooled, massage electric driver memory seat with captains arm…" at bounding box center [807, 429] width 88 height 30
drag, startPoint x: 823, startPoint y: 442, endPoint x: 813, endPoint y: 406, distance: 37.4
click at [813, 406] on div "22" Style 5025, 5 split-spoke, Satin Dark Grey with contrast Diamond Turned fin…" at bounding box center [826, 389] width 126 height 135
click at [813, 405] on div "Ebony interior with Windsor leather" at bounding box center [807, 402] width 88 height 20
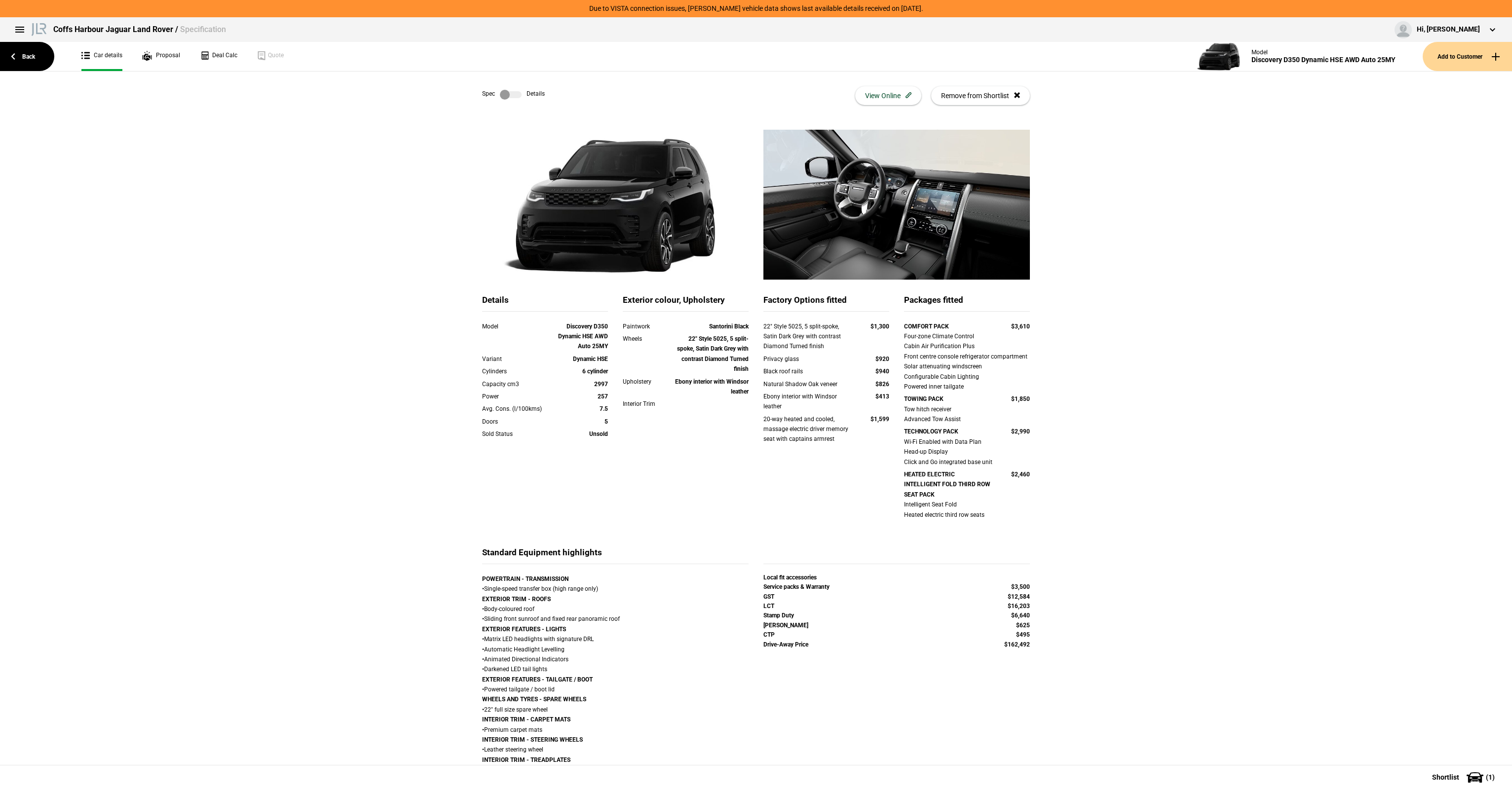
click at [950, 476] on strong "HEATED ELECTRIC INTELLIGENT FOLD THIRD ROW SEAT PACK" at bounding box center [947, 484] width 86 height 27
drag, startPoint x: 908, startPoint y: 478, endPoint x: 1050, endPoint y: 513, distance: 146.2
click at [1050, 513] on div "Details Model Discovery D350 Dynamic HSE AWD Auto 25MY Variant Dynamic HSE Cyli…" at bounding box center [756, 601] width 1512 height 944
click at [969, 478] on div "HEATED ELECTRIC INTELLIGENT FOLD THIRD ROW SEAT PACK" at bounding box center [948, 484] width 88 height 30
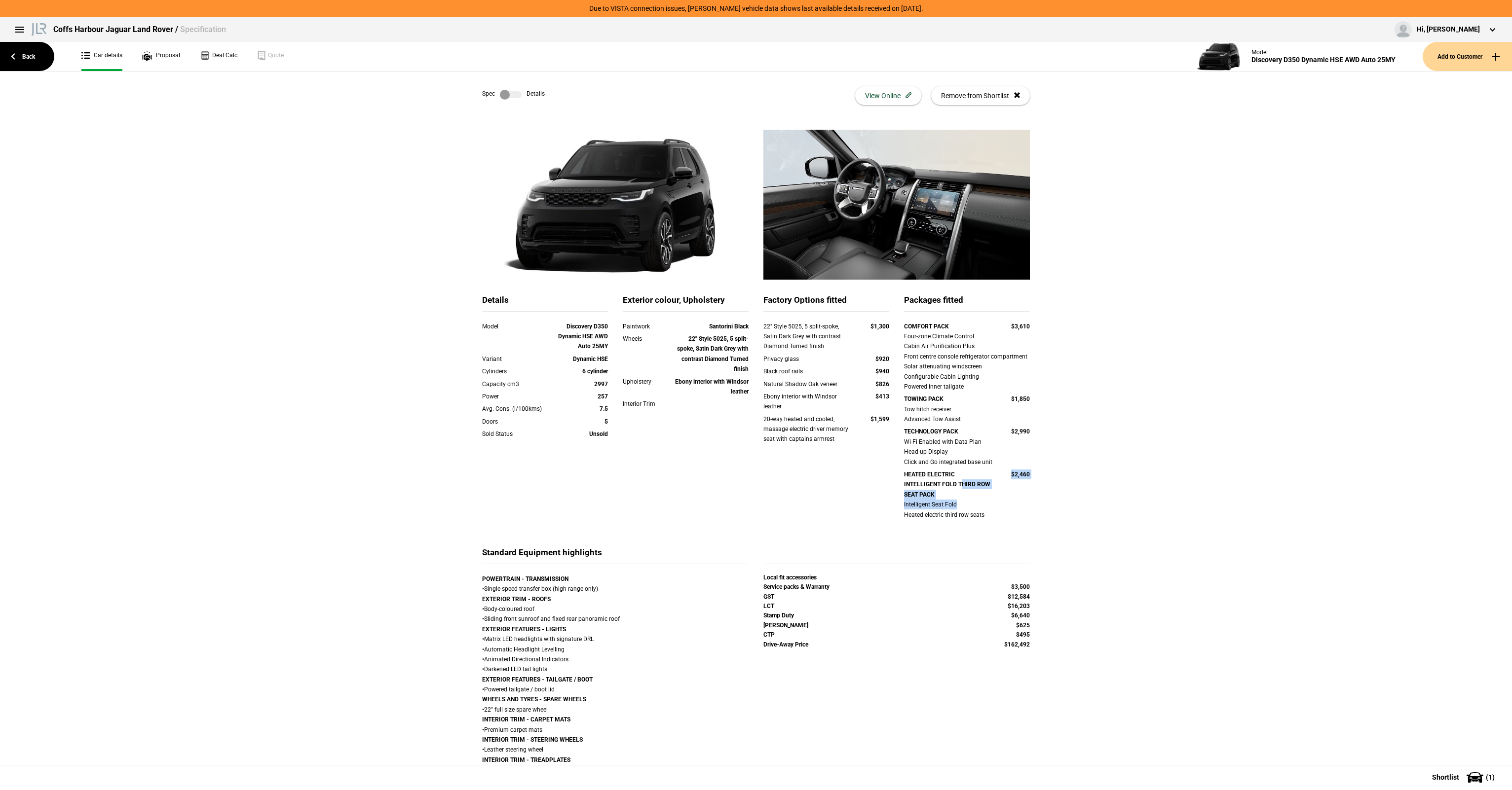
drag, startPoint x: 919, startPoint y: 486, endPoint x: 1007, endPoint y: 511, distance: 91.5
click at [1007, 511] on div "COMFORT PACK $3,610 Four-zone Climate Control Cabin Air Purification Plus Front…" at bounding box center [966, 422] width 141 height 200
drag, startPoint x: 1007, startPoint y: 511, endPoint x: 1004, endPoint y: 519, distance: 8.5
click at [1007, 511] on div "COMFORT PACK $3,610 Four-zone Climate Control Cabin Air Purification Plus Front…" at bounding box center [966, 422] width 141 height 200
click at [944, 500] on div "Intelligent Seat Fold Heated electric third row seats" at bounding box center [966, 509] width 126 height 20
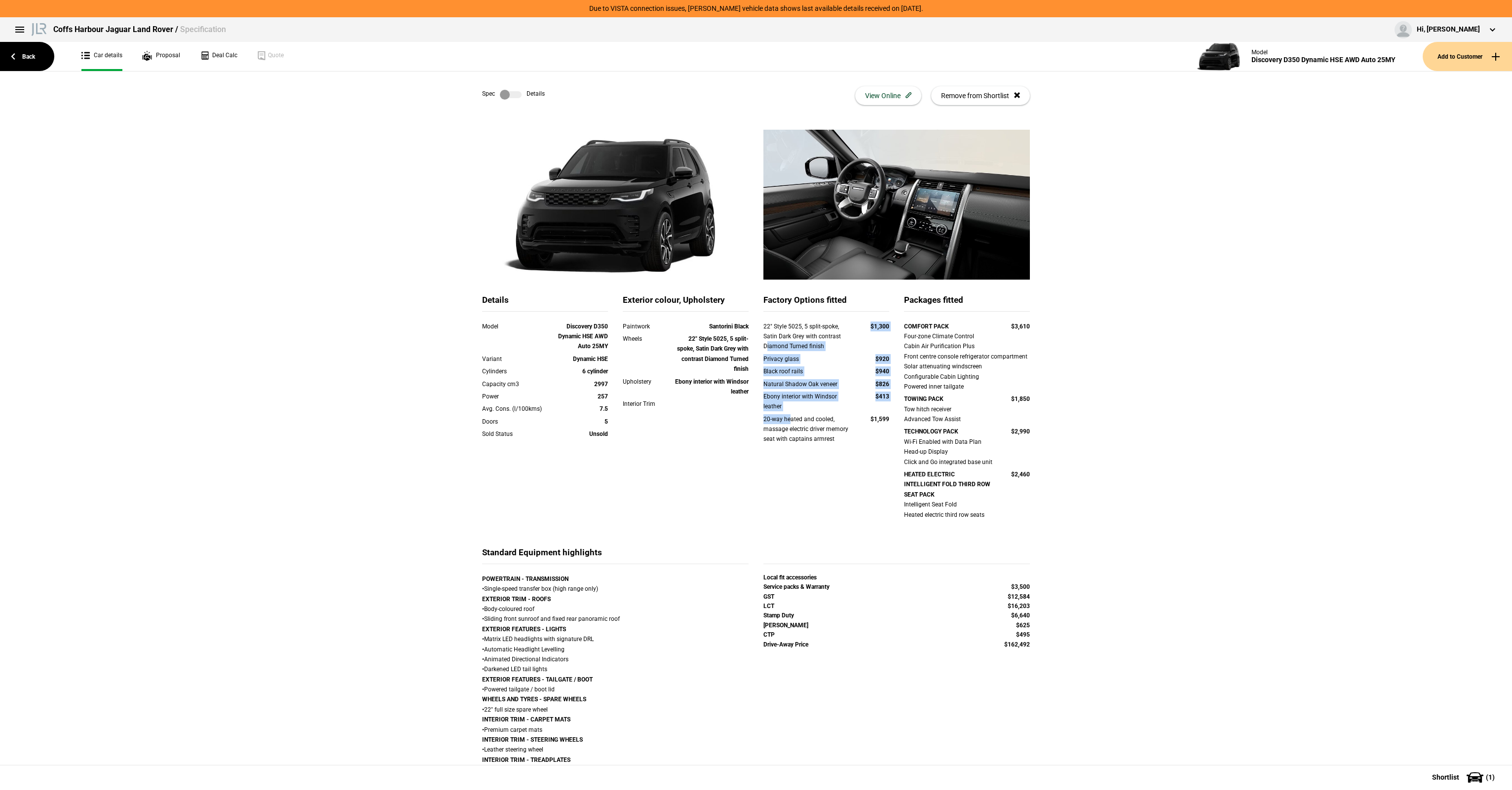
drag, startPoint x: 762, startPoint y: 348, endPoint x: 789, endPoint y: 426, distance: 82.5
click at [789, 426] on div "22" Style 5025, 5 split-spoke, Satin Dark Grey with contrast Diamond Turned fin…" at bounding box center [826, 389] width 126 height 135
click at [789, 426] on div "20-way heated and cooled, massage electric driver memory seat with captains arm…" at bounding box center [807, 429] width 88 height 30
click at [802, 414] on div "20-way heated and cooled, massage electric driver memory seat with captains arm…" at bounding box center [807, 429] width 88 height 30
drag, startPoint x: 775, startPoint y: 381, endPoint x: 825, endPoint y: 380, distance: 50.0
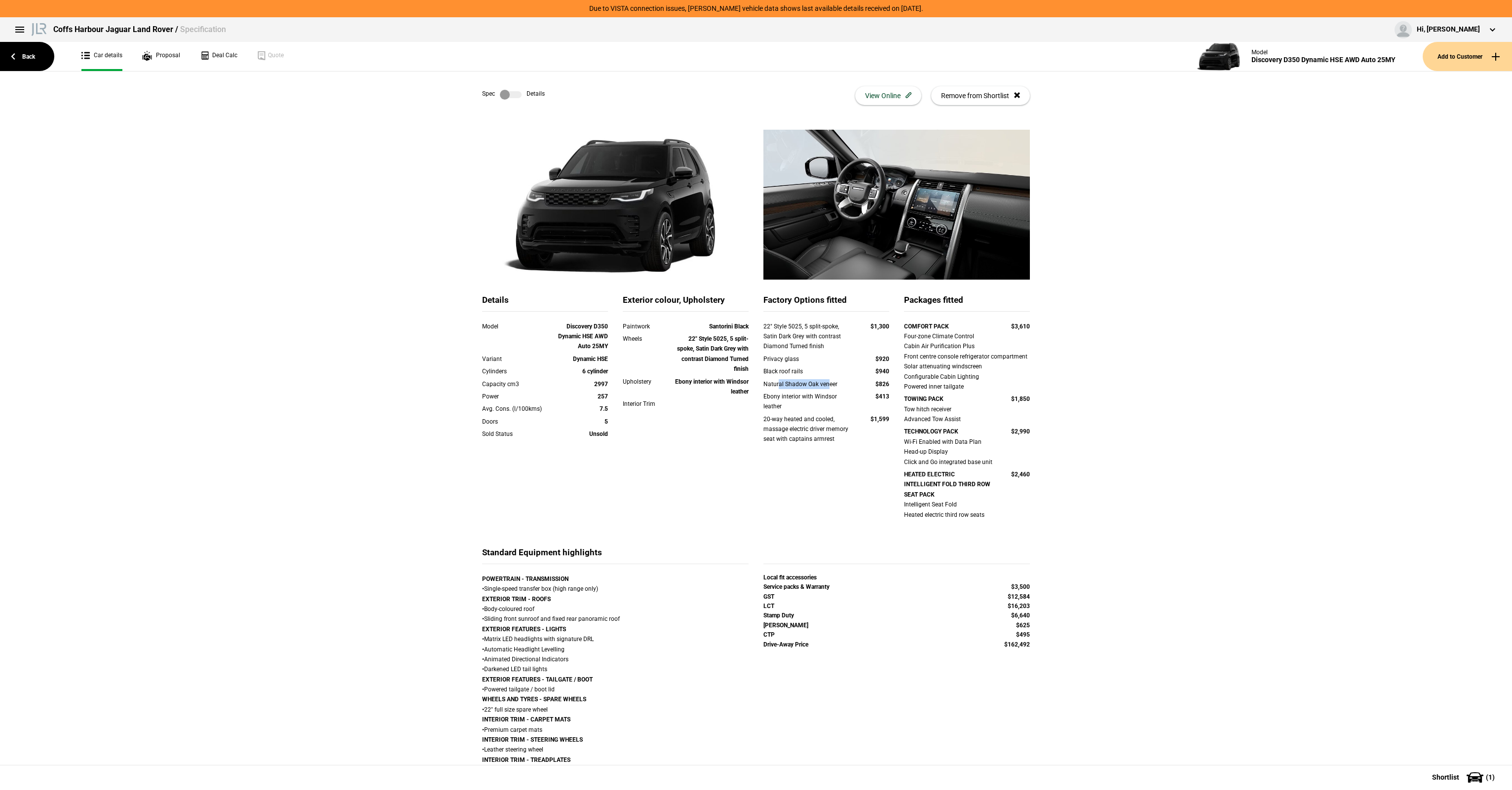
click at [825, 380] on div "Natural Shadow Oak veneer" at bounding box center [807, 384] width 88 height 10
click at [782, 400] on div "Ebony interior with Windsor leather" at bounding box center [807, 402] width 88 height 20
click at [791, 398] on div "Ebony interior with Windsor leather" at bounding box center [807, 402] width 88 height 20
drag, startPoint x: 763, startPoint y: 413, endPoint x: 810, endPoint y: 413, distance: 47.0
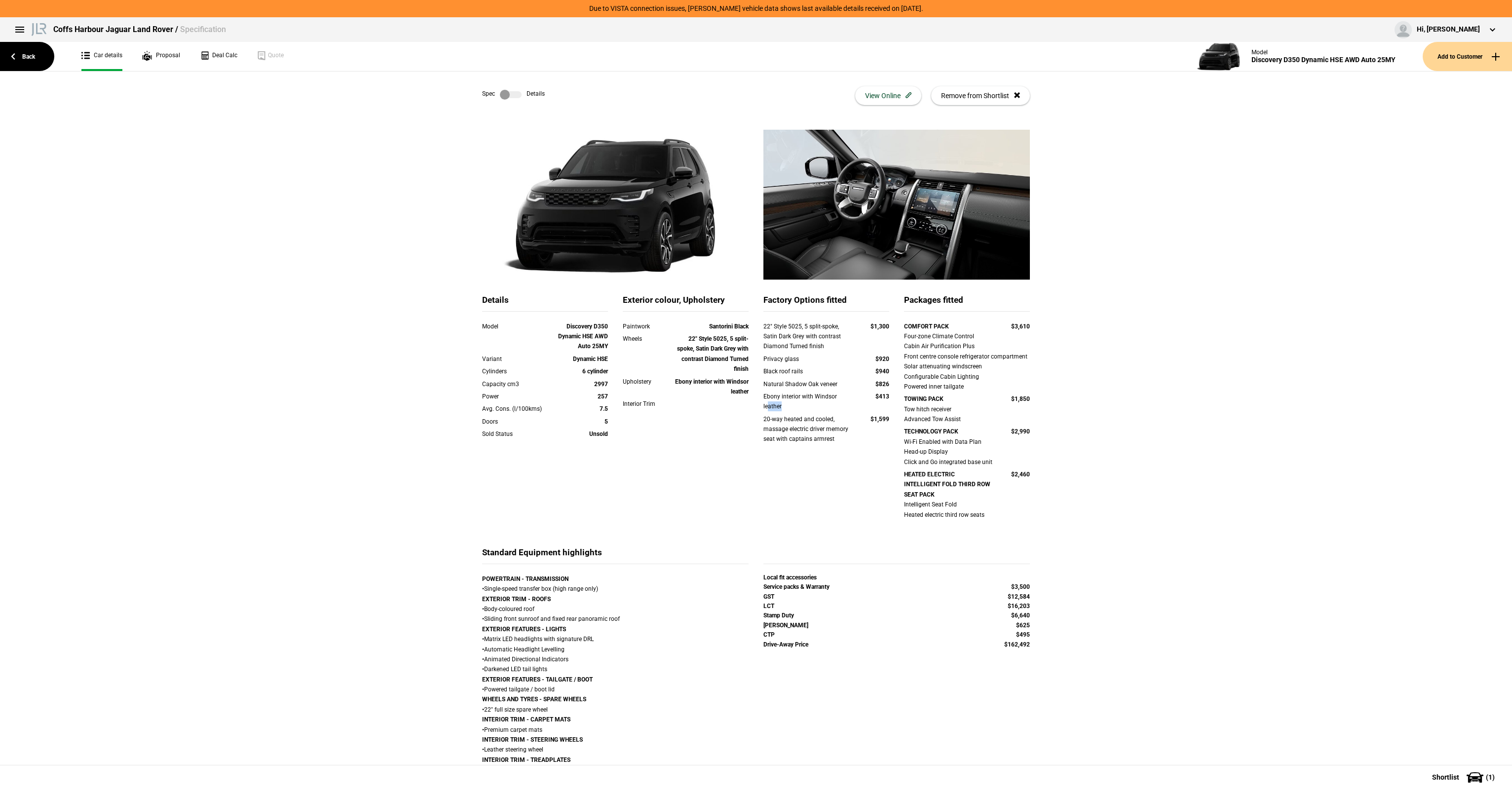
click at [810, 413] on div "Ebony interior with Windsor leather $413" at bounding box center [826, 404] width 141 height 23
drag, startPoint x: 810, startPoint y: 413, endPoint x: 816, endPoint y: 413, distance: 6.0
click at [816, 413] on div "Ebony interior with Windsor leather $413" at bounding box center [826, 404] width 141 height 23
drag, startPoint x: 777, startPoint y: 399, endPoint x: 824, endPoint y: 399, distance: 47.0
click at [824, 399] on div "Ebony interior with Windsor leather" at bounding box center [807, 402] width 88 height 20
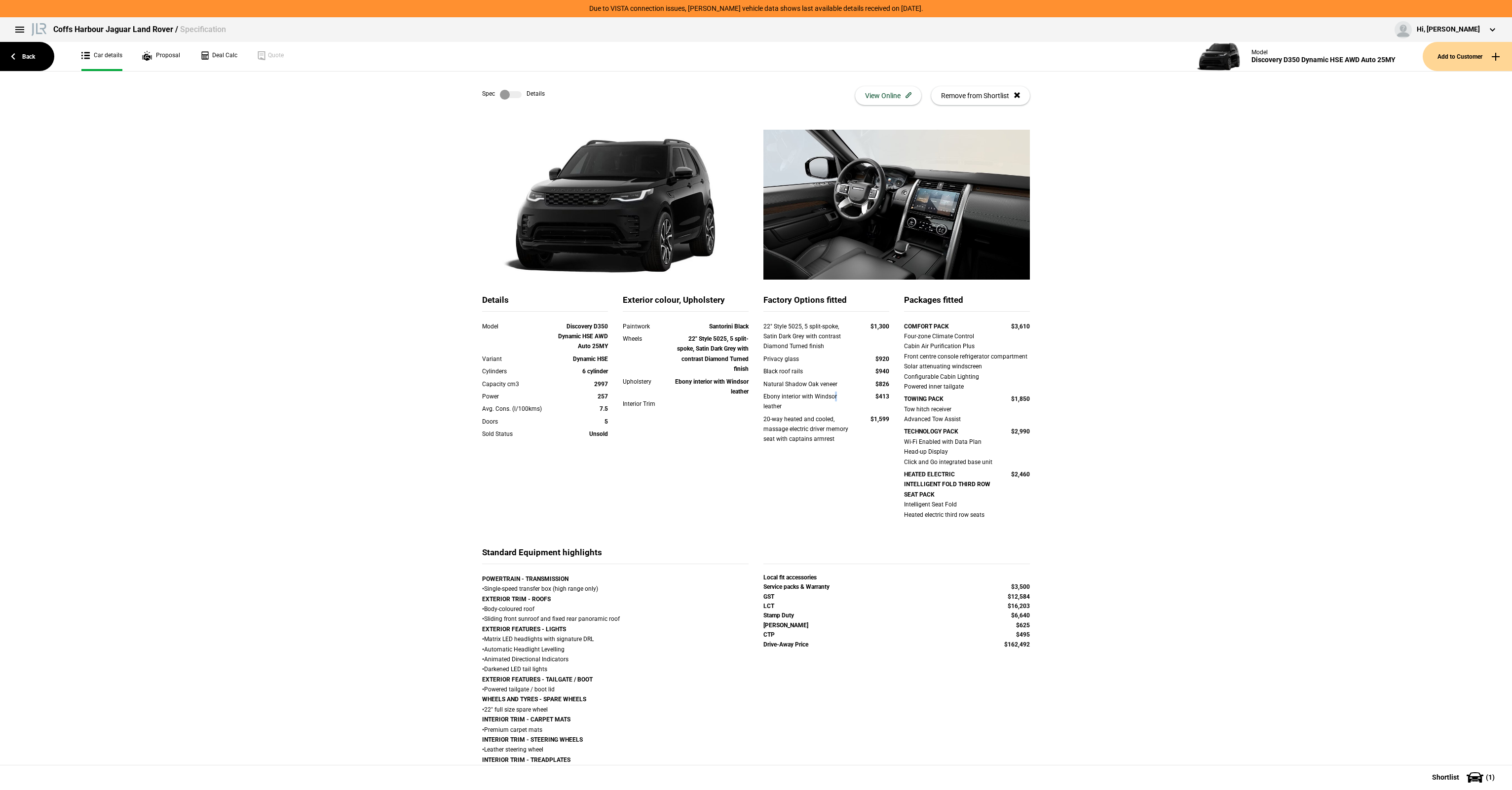
drag, startPoint x: 824, startPoint y: 399, endPoint x: 831, endPoint y: 400, distance: 7.1
click at [831, 400] on div "Ebony interior with Windsor leather" at bounding box center [807, 402] width 88 height 20
drag, startPoint x: 831, startPoint y: 400, endPoint x: 762, endPoint y: 398, distance: 69.0
click at [763, 398] on div "Ebony interior with Windsor leather" at bounding box center [807, 402] width 88 height 20
drag, startPoint x: 762, startPoint y: 398, endPoint x: 762, endPoint y: 380, distance: 18.0
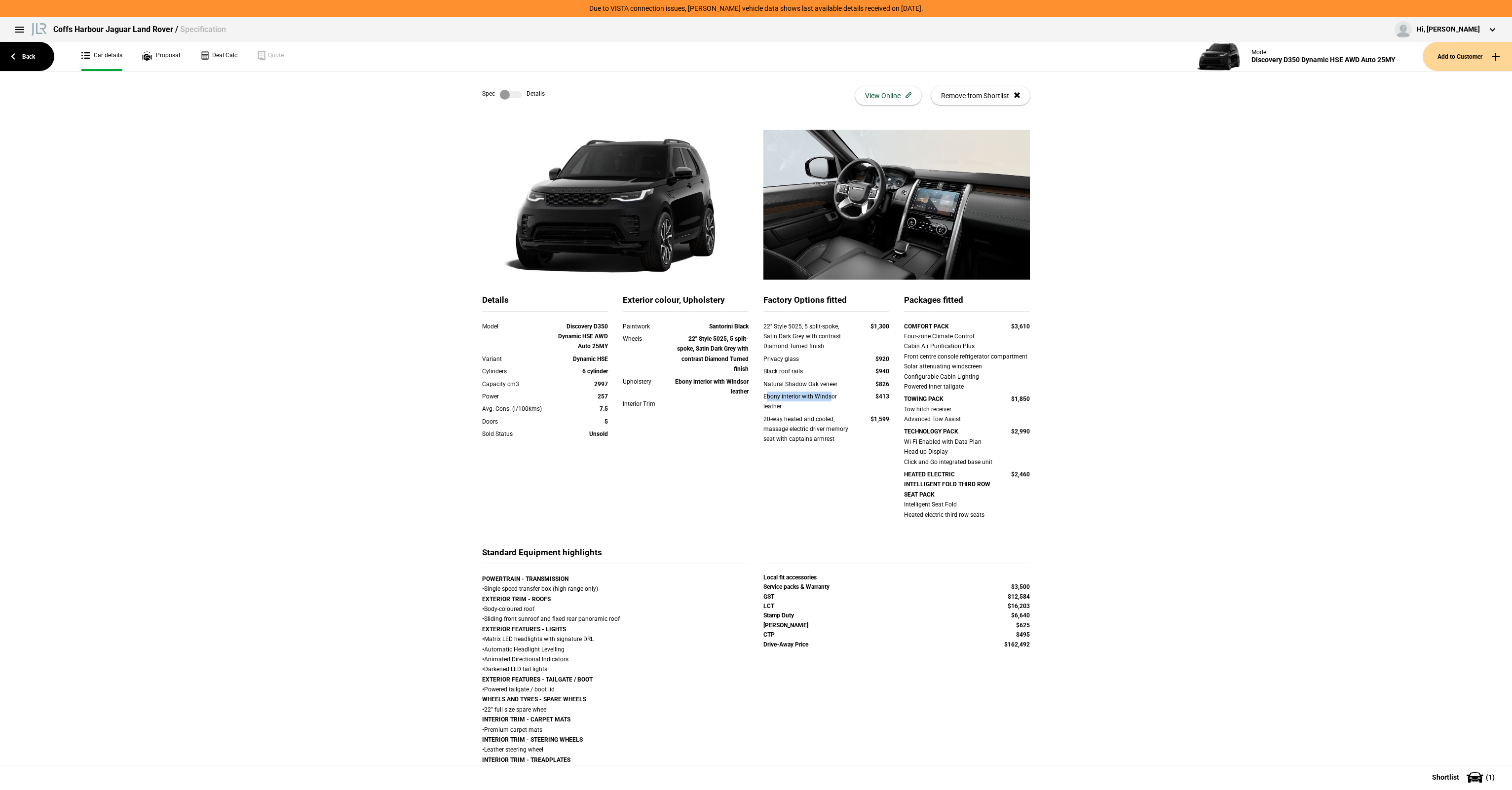
click at [763, 398] on div "Ebony interior with Windsor leather" at bounding box center [807, 402] width 88 height 20
drag, startPoint x: 762, startPoint y: 376, endPoint x: 794, endPoint y: 382, distance: 32.6
click at [794, 382] on div "22" Style 5025, 5 split-spoke, Satin Dark Grey with contrast Diamond Turned fin…" at bounding box center [826, 389] width 126 height 135
drag, startPoint x: 794, startPoint y: 382, endPoint x: 795, endPoint y: 374, distance: 8.1
click at [800, 382] on div "Natural Shadow Oak veneer" at bounding box center [807, 384] width 88 height 10
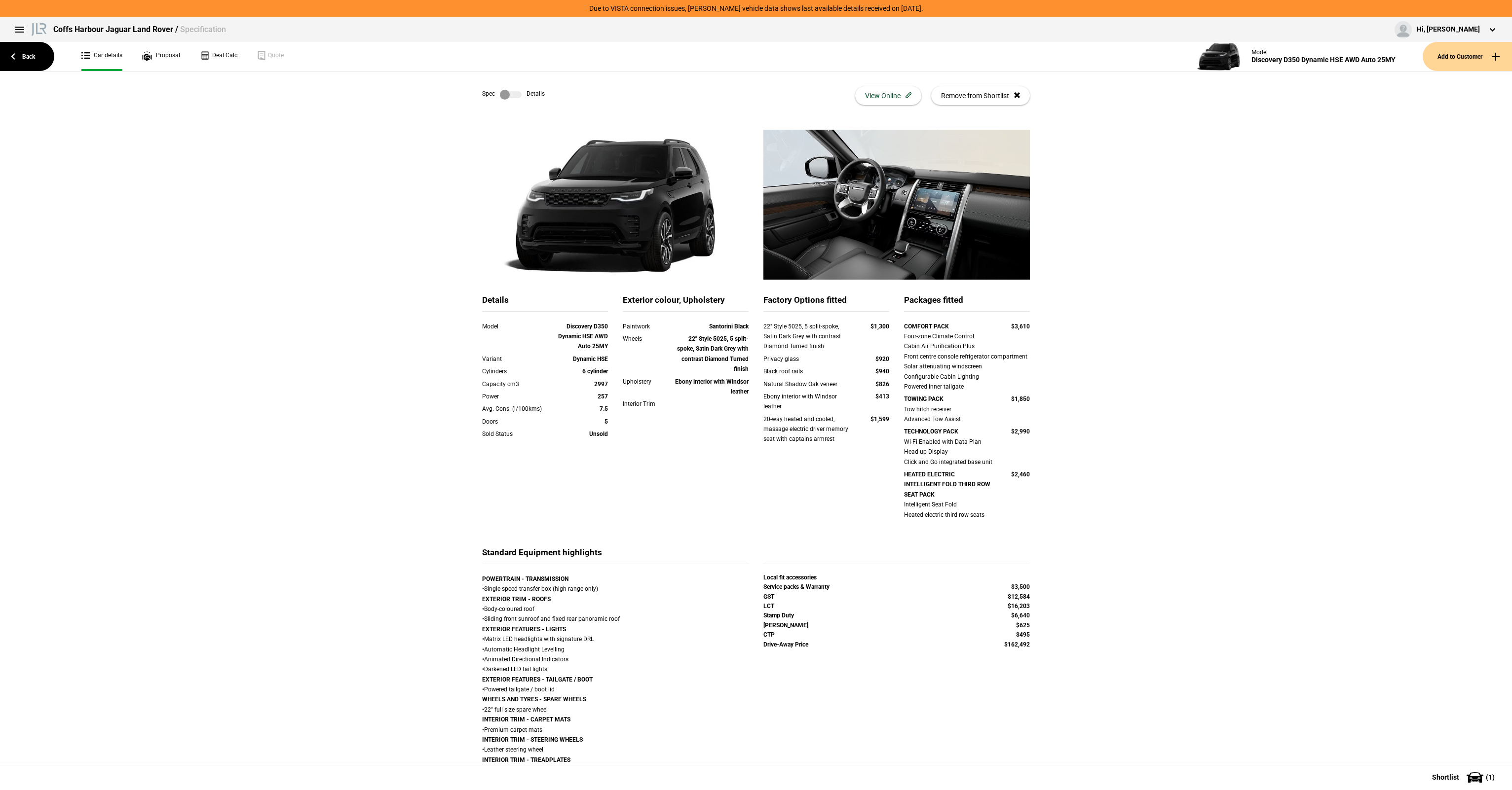
click at [794, 364] on div "Privacy glass $920" at bounding box center [826, 360] width 141 height 12
drag, startPoint x: 780, startPoint y: 339, endPoint x: 801, endPoint y: 339, distance: 21.0
click at [801, 339] on div "22" Style 5025, 5 split-spoke, Satin Dark Grey with contrast Diamond Turned fin…" at bounding box center [807, 337] width 88 height 30
drag, startPoint x: 801, startPoint y: 339, endPoint x: 843, endPoint y: 351, distance: 43.7
click at [801, 339] on div "22" Style 5025, 5 split-spoke, Satin Dark Grey with contrast Diamond Turned fin…" at bounding box center [807, 337] width 88 height 30
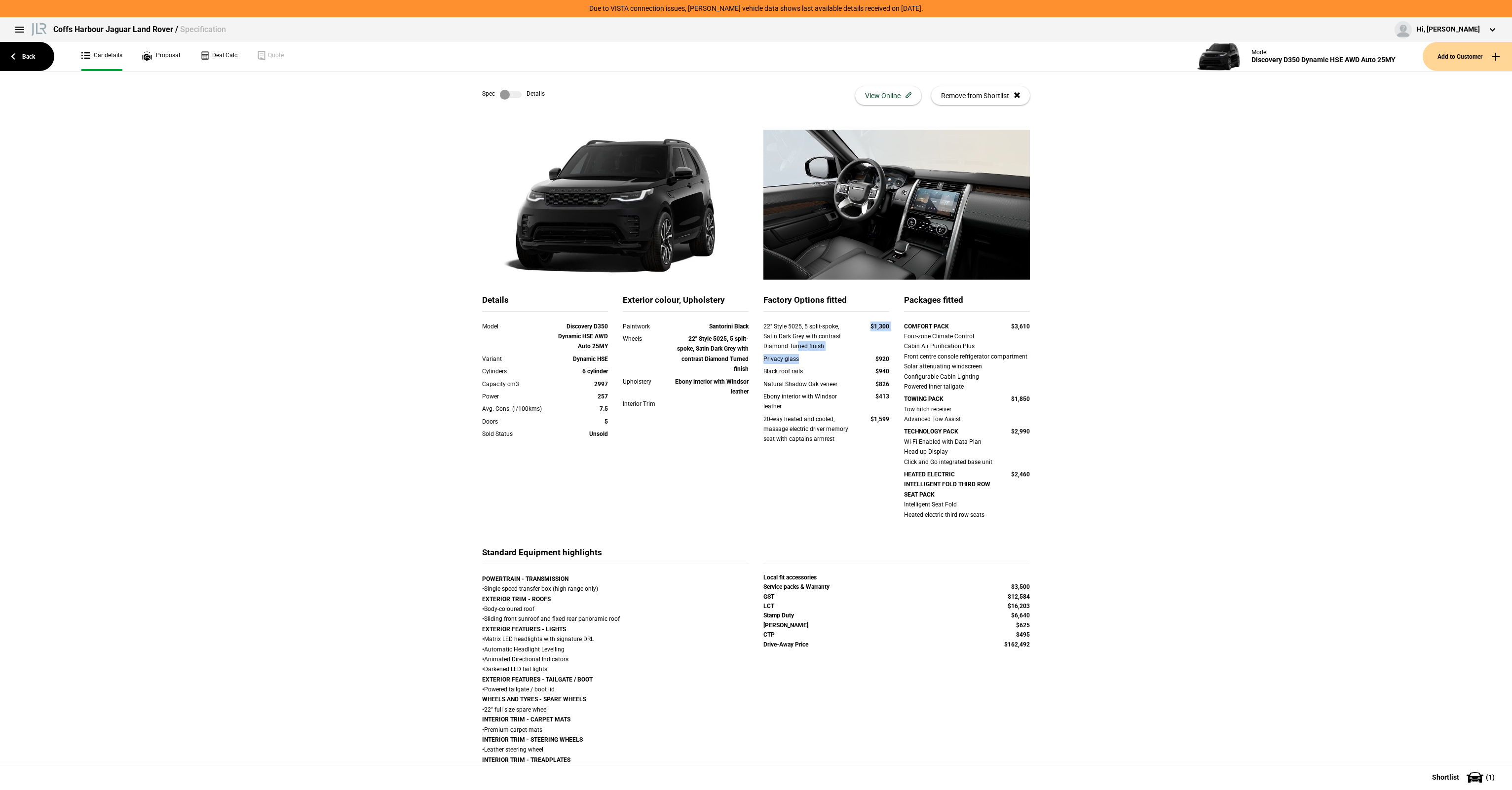
drag, startPoint x: 857, startPoint y: 357, endPoint x: 791, endPoint y: 347, distance: 66.8
click at [791, 347] on div "22" Style 5025, 5 split-spoke, Satin Dark Grey with contrast Diamond Turned fin…" at bounding box center [826, 389] width 126 height 135
click at [791, 347] on div "22" Style 5025, 5 split-spoke, Satin Dark Grey with contrast Diamond Turned fin…" at bounding box center [807, 337] width 88 height 30
drag, startPoint x: 772, startPoint y: 327, endPoint x: 860, endPoint y: 369, distance: 97.5
click at [860, 369] on div "22" Style 5025, 5 split-spoke, Satin Dark Grey with contrast Diamond Turned fin…" at bounding box center [826, 389] width 126 height 135
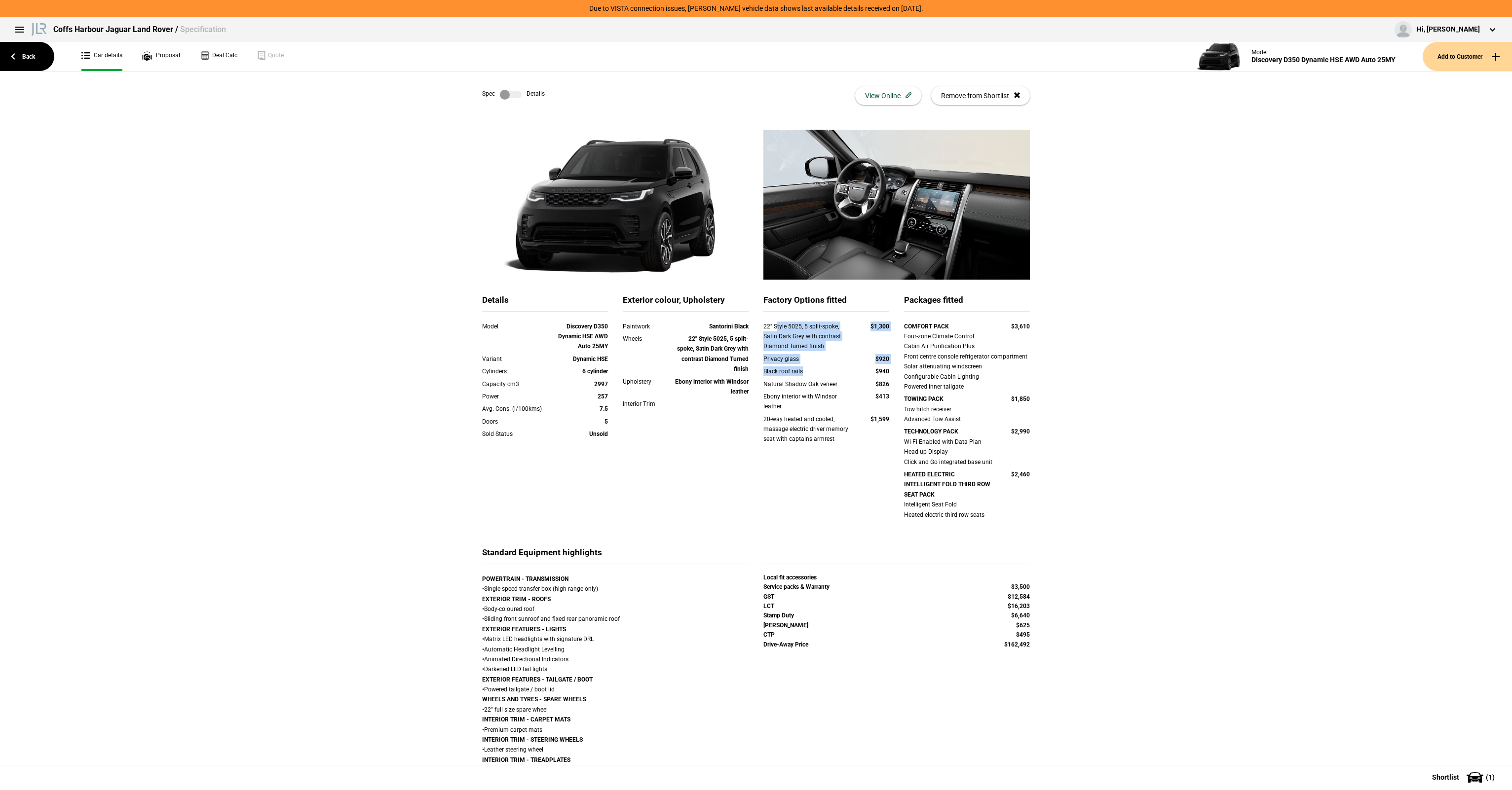
click at [860, 369] on div "$940" at bounding box center [871, 371] width 38 height 10
click at [858, 369] on div "$940" at bounding box center [871, 371] width 38 height 10
click at [800, 342] on div "22" Style 5025, 5 split-spoke, Satin Dark Grey with contrast Diamond Turned fin…" at bounding box center [807, 337] width 88 height 30
drag, startPoint x: 764, startPoint y: 325, endPoint x: 852, endPoint y: 362, distance: 95.5
click at [852, 362] on div "22" Style 5025, 5 split-spoke, Satin Dark Grey with contrast Diamond Turned fin…" at bounding box center [826, 389] width 126 height 135
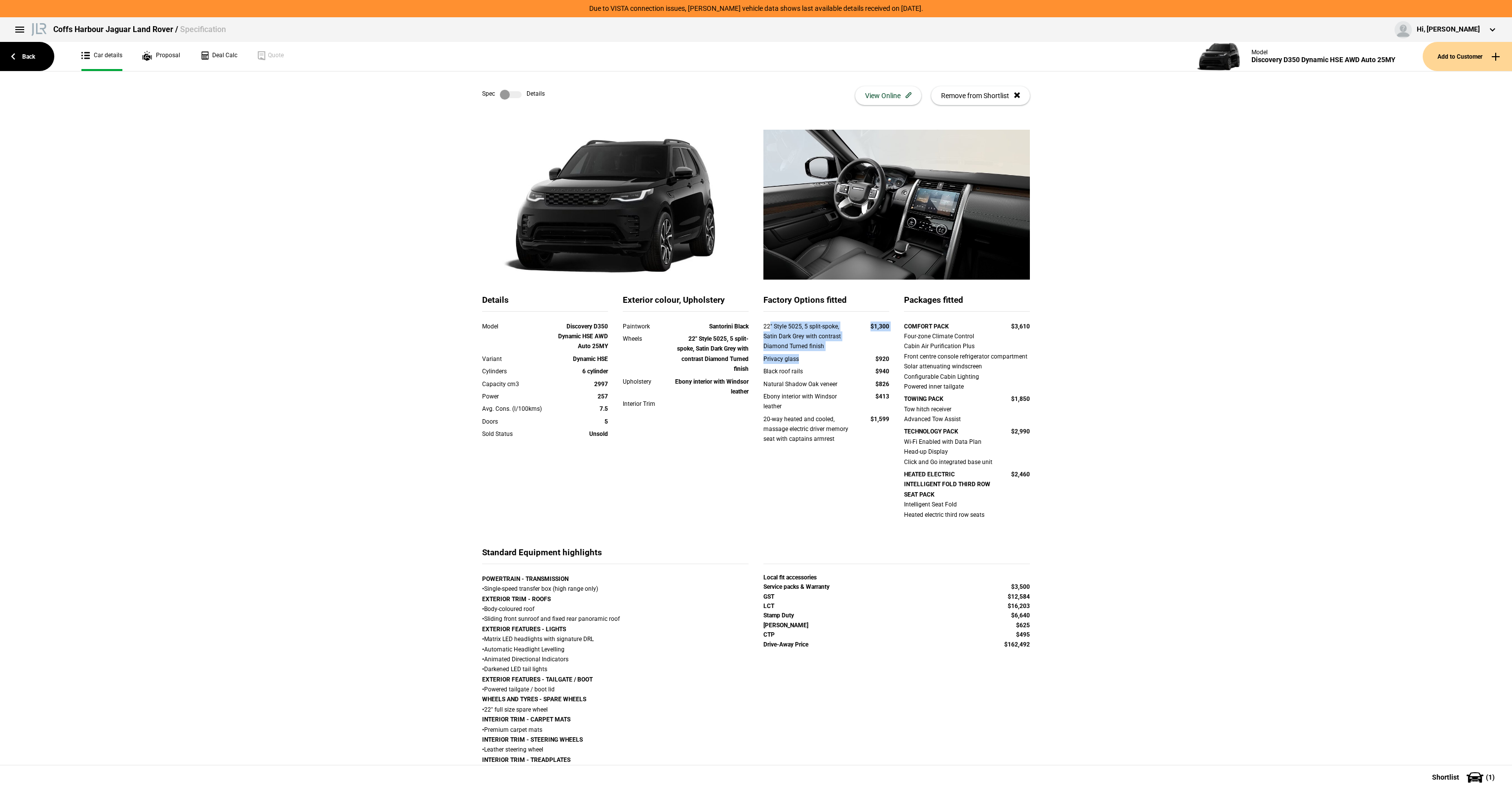
click at [852, 362] on div "$920" at bounding box center [871, 359] width 38 height 10
click at [764, 319] on div "Factory Options fitted 22" Style 5025, 5 split-spoke, Satin Dark Grey with cont…" at bounding box center [826, 375] width 126 height 162
drag, startPoint x: 828, startPoint y: 337, endPoint x: 838, endPoint y: 344, distance: 12.2
click at [838, 344] on div "22" Style 5025, 5 split-spoke, Satin Dark Grey with contrast Diamond Turned fin…" at bounding box center [807, 337] width 88 height 30
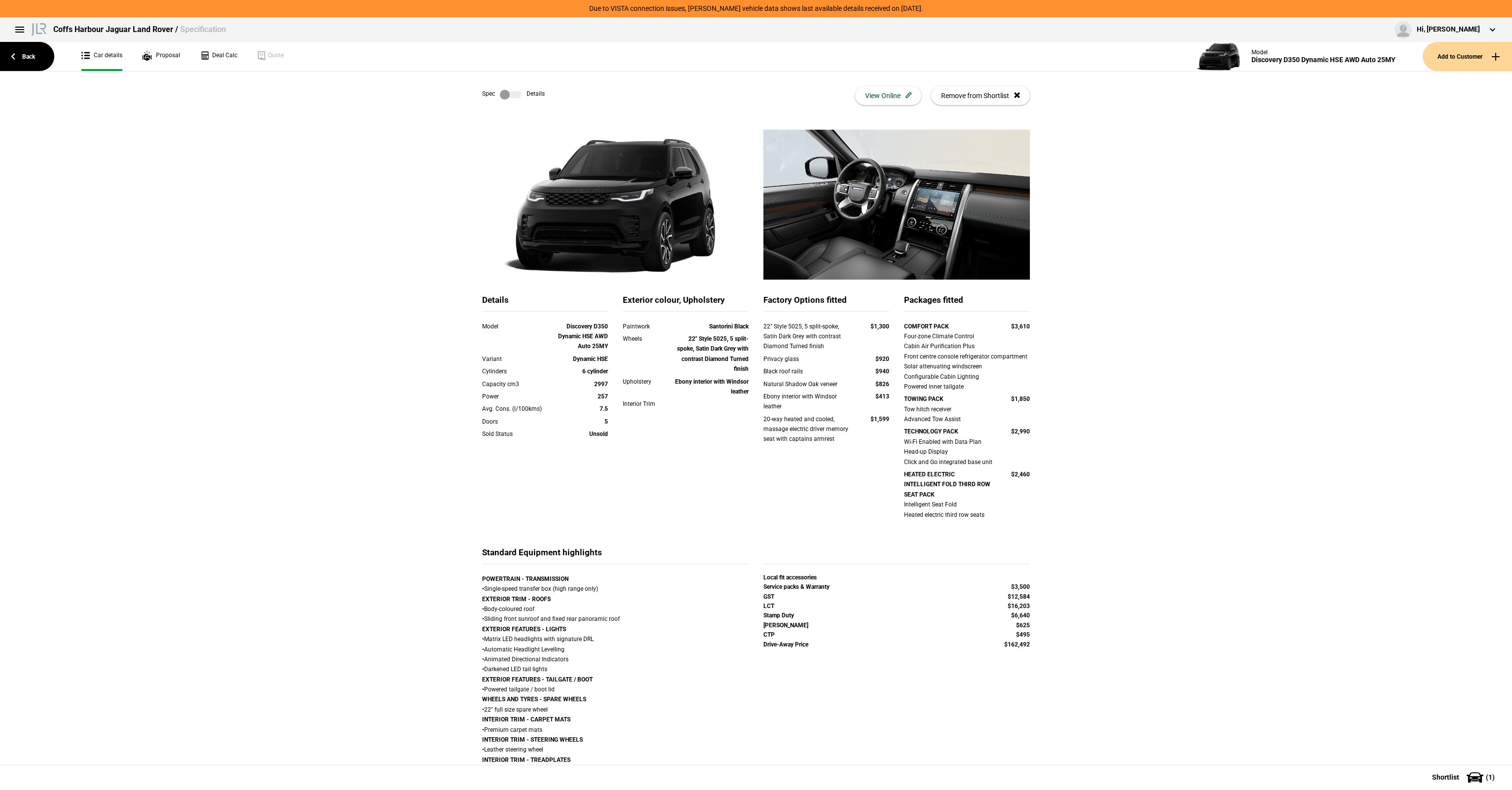
click at [791, 330] on div "22" Style 5025, 5 split-spoke, Satin Dark Grey with contrast Diamond Turned fin…" at bounding box center [807, 337] width 88 height 30
drag, startPoint x: 783, startPoint y: 329, endPoint x: 807, endPoint y: 335, distance: 24.7
click at [807, 335] on div "22" Style 5025, 5 split-spoke, Satin Dark Grey with contrast Diamond Turned fin…" at bounding box center [807, 337] width 88 height 30
drag, startPoint x: 807, startPoint y: 335, endPoint x: 810, endPoint y: 341, distance: 6.7
click at [807, 336] on div "22" Style 5025, 5 split-spoke, Satin Dark Grey with contrast Diamond Turned fin…" at bounding box center [807, 337] width 88 height 30
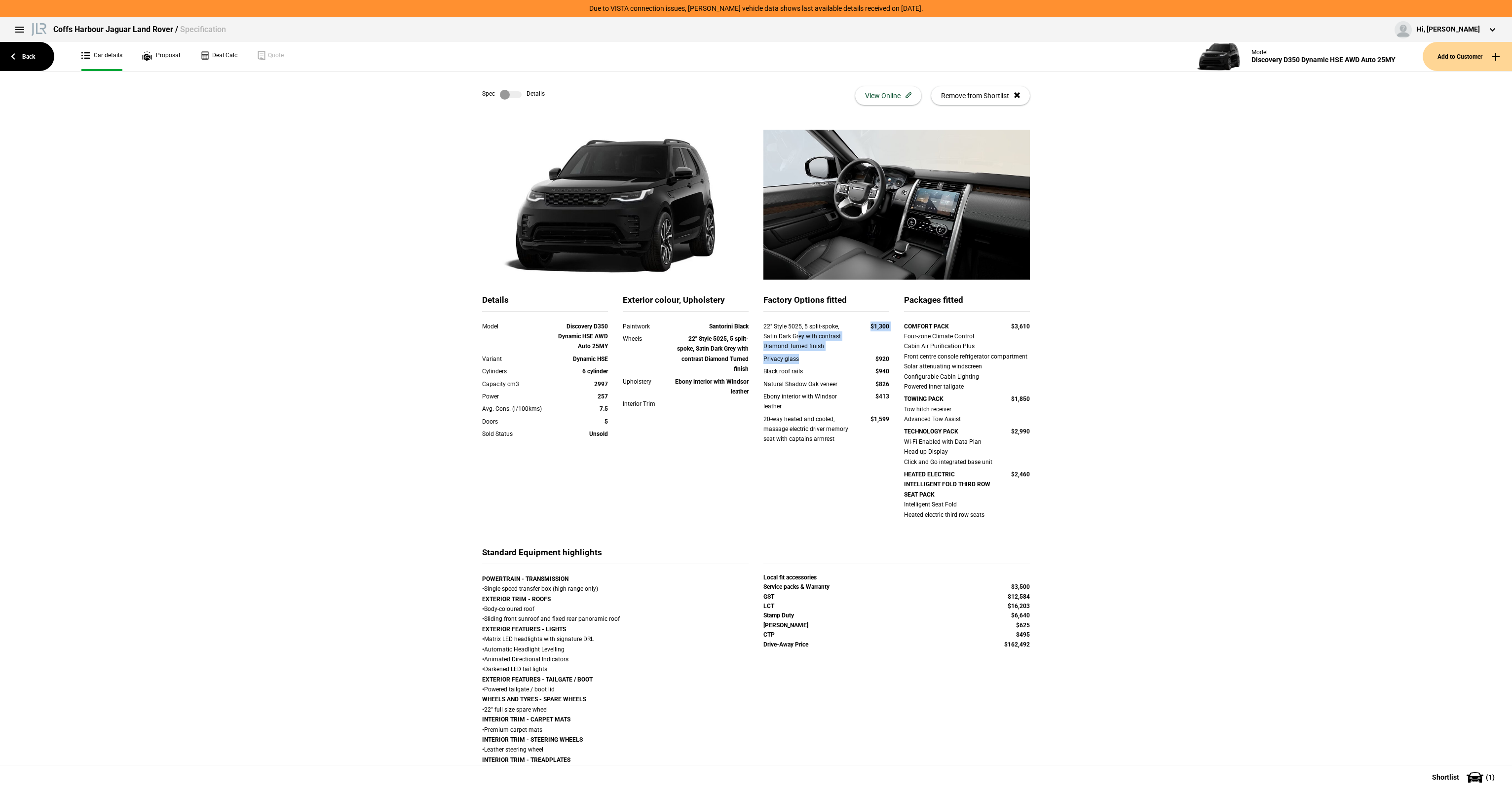
drag
click at [794, 340] on div "22" Style 5025, 5 split-spoke, Satin Dark Grey with contrast Diamond Turned fin…" at bounding box center [826, 389] width 126 height 135
click at [794, 340] on div "22" Style 5025, 5 split-spoke, Satin Dark Grey with contrast Diamond Turned fin…" at bounding box center [807, 337] width 88 height 30
click at [874, 370] on div "22" Style 5025, 5 split-spoke, Satin Dark Grey with contrast Diamond Turned fin…" at bounding box center [826, 389] width 126 height 135
click at [880, 371] on strong "$940" at bounding box center [882, 371] width 13 height 7
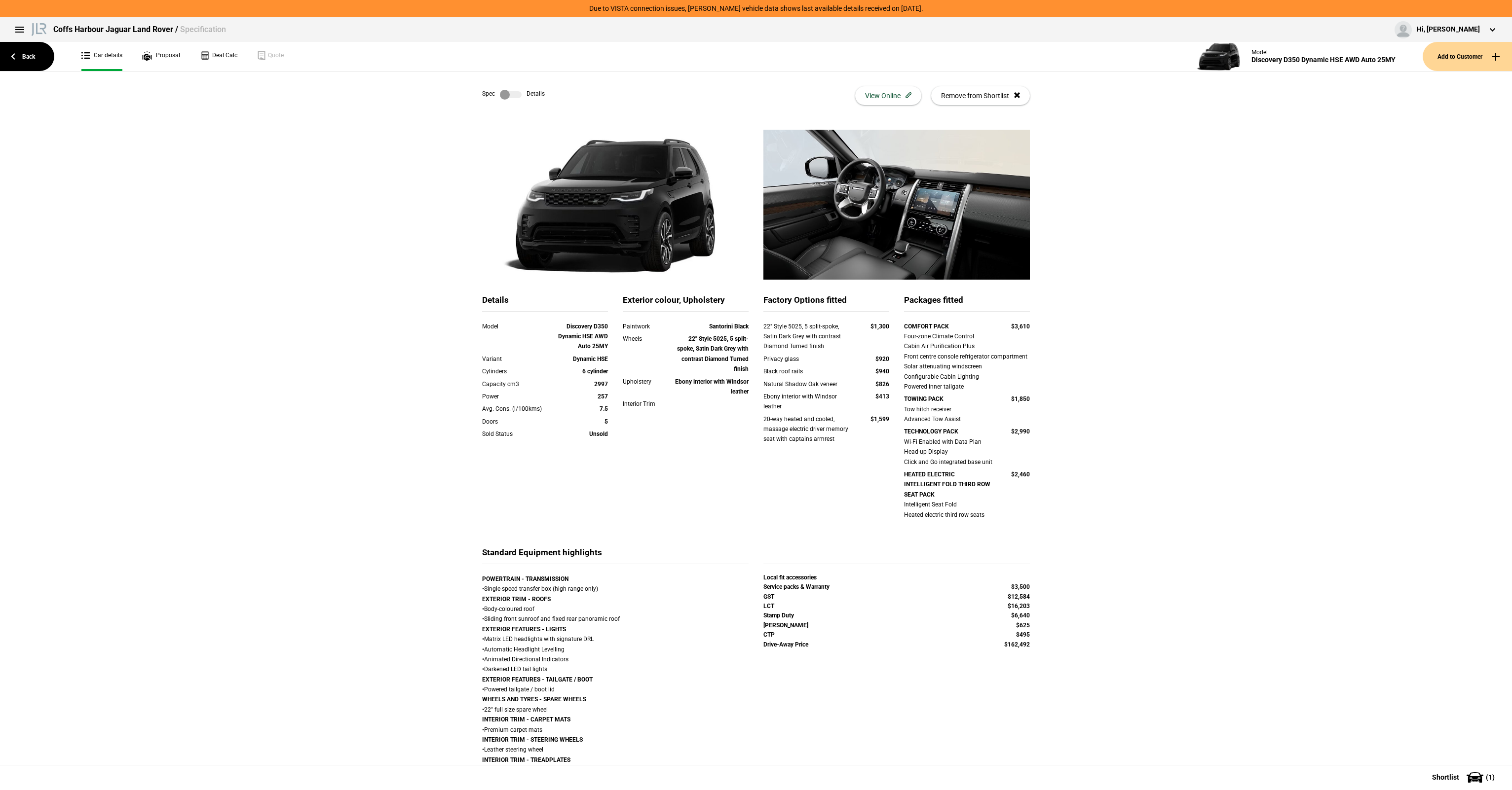
click at [829, 344] on div "22" Style 5025, 5 split-spoke, Satin Dark Grey with contrast Diamond Turned fin…" at bounding box center [807, 337] width 88 height 30
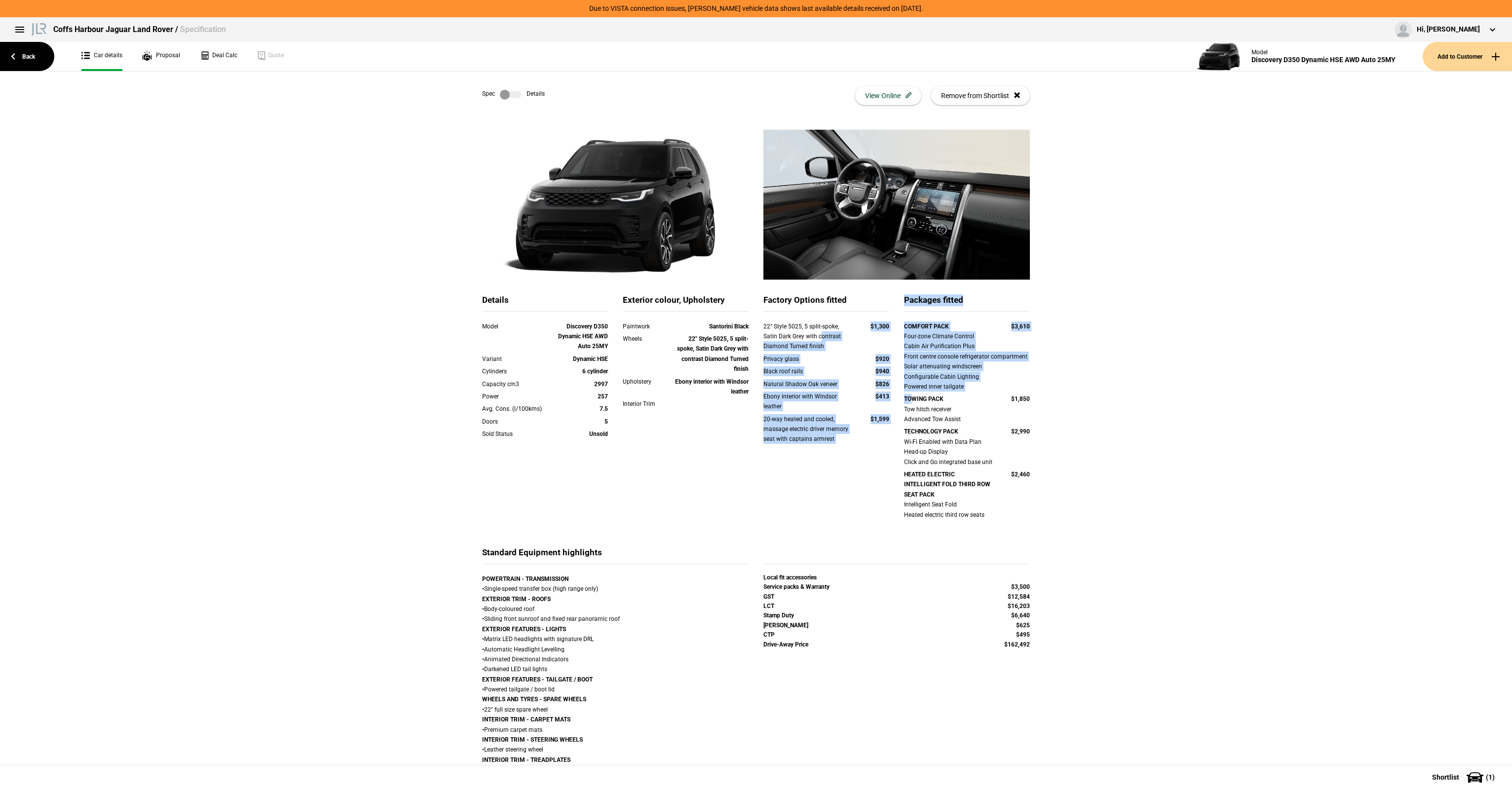
click at [914, 402] on div "Details Model Discovery D350 Dynamic HSE AWD Auto 25MY Variant Dynamic HSE Cyli…" at bounding box center [756, 420] width 563 height 252
click at [914, 402] on strong "TOWING PACK" at bounding box center [923, 399] width 39 height 7
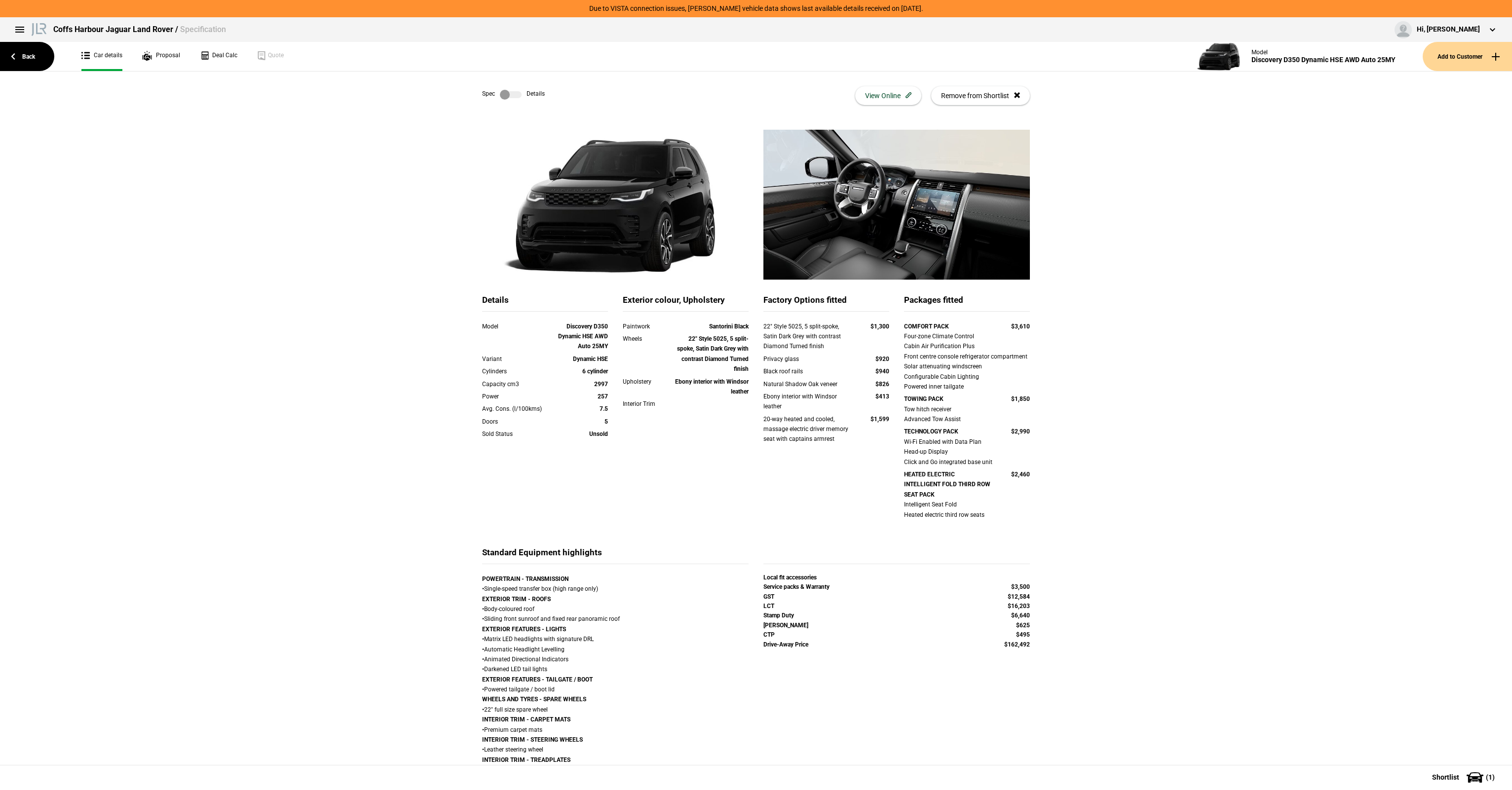
click at [953, 466] on div "Wi-Fi Enabled with Data Plan Head-up Display Click and Go integrated base unit" at bounding box center [966, 452] width 126 height 30
click at [967, 466] on div "Wi-Fi Enabled with Data Plan Head-up Display Click and Go integrated base unit" at bounding box center [966, 452] width 126 height 30
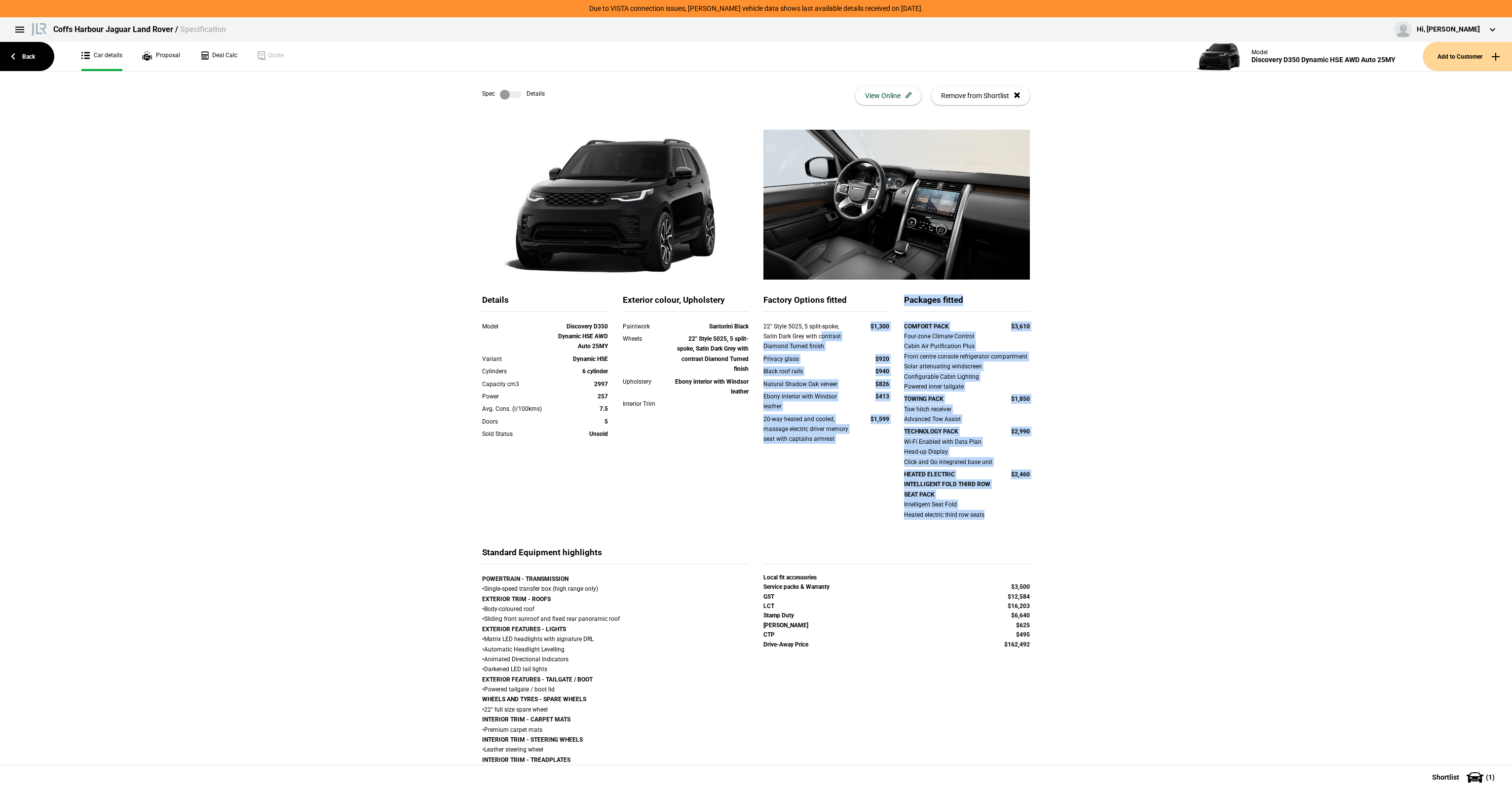
click at [817, 334] on div "Details Model Discovery D350 Dynamic HSE AWD Auto 25MY Variant Dynamic HSE Cyli…" at bounding box center [756, 420] width 563 height 252
click at [817, 334] on div "22" Style 5025, 5 split-spoke, Satin Dark Grey with contrast Diamond Turned fin…" at bounding box center [807, 337] width 88 height 30
click at [1037, 491] on div "Details Model Discovery D350 Dynamic HSE AWD Auto 25MY Variant Dynamic HSE Cyli…" at bounding box center [756, 601] width 577 height 944
click at [1039, 491] on div "Details Model Discovery D350 Dynamic HSE AWD Auto 25MY Variant Dynamic HSE Cyli…" at bounding box center [756, 601] width 577 height 944
click at [816, 348] on div "Details Model Discovery D350 Dynamic HSE AWD Auto 25MY Variant Dynamic HSE Cyli…" at bounding box center [756, 601] width 1512 height 944
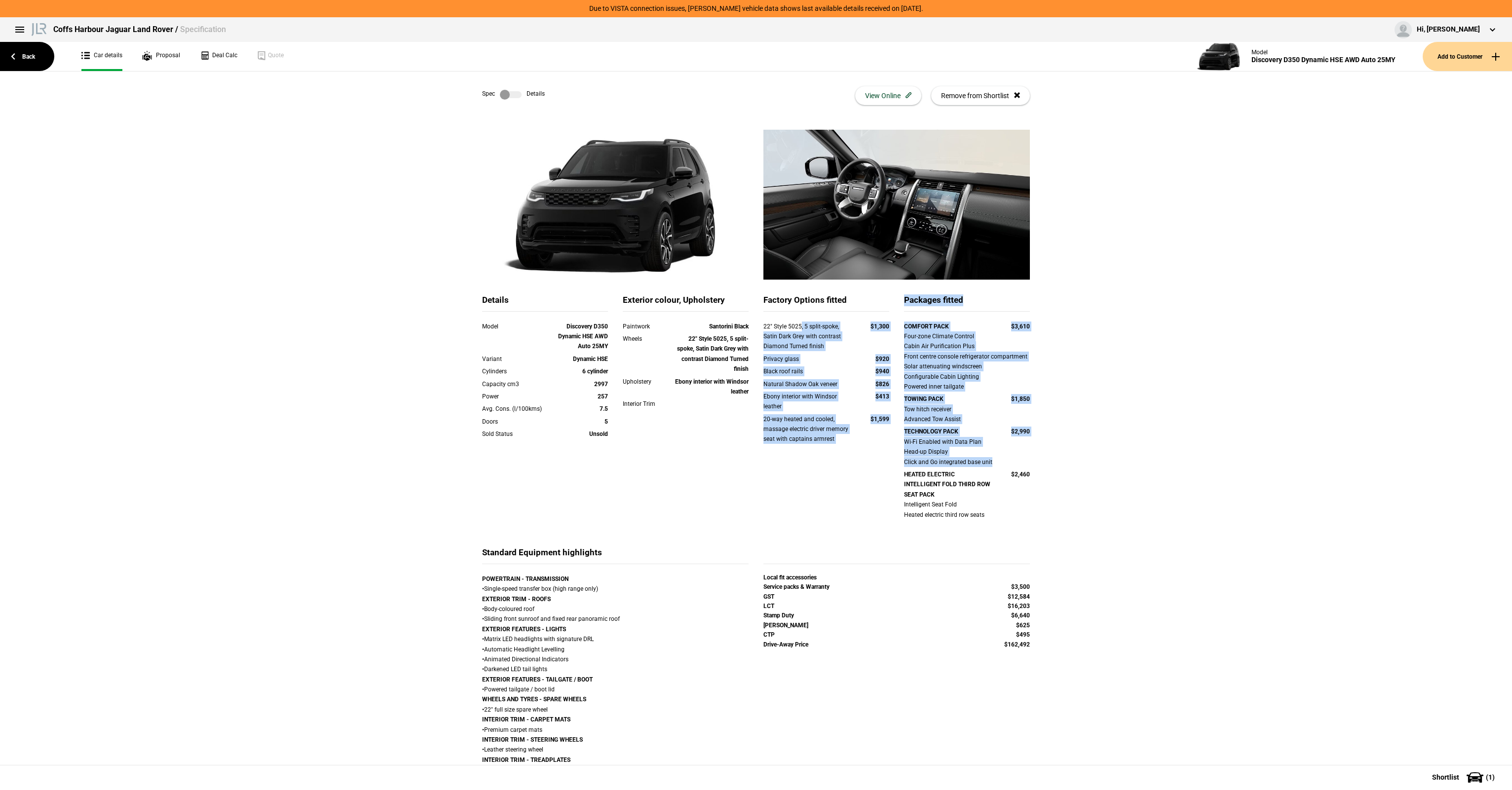
click at [1033, 480] on div "Details Model Discovery D350 Dynamic HSE AWD Auto 25MY Variant Dynamic HSE Cyli…" at bounding box center [756, 420] width 563 height 252
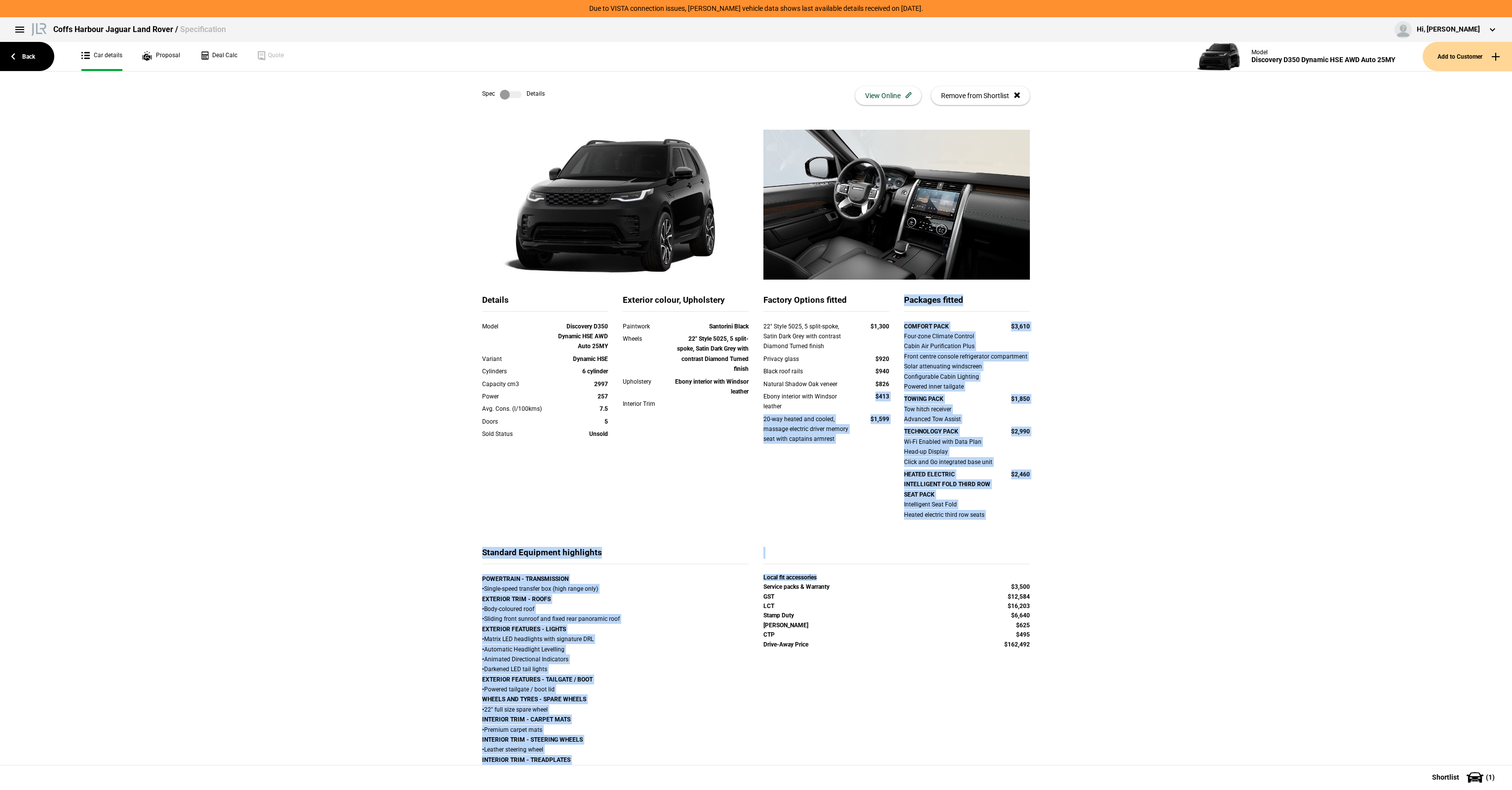
click at [863, 405] on div "Details Model Discovery D350 Dynamic HSE AWD Auto 25MY Variant Dynamic HSE Cyli…" at bounding box center [756, 601] width 1512 height 944
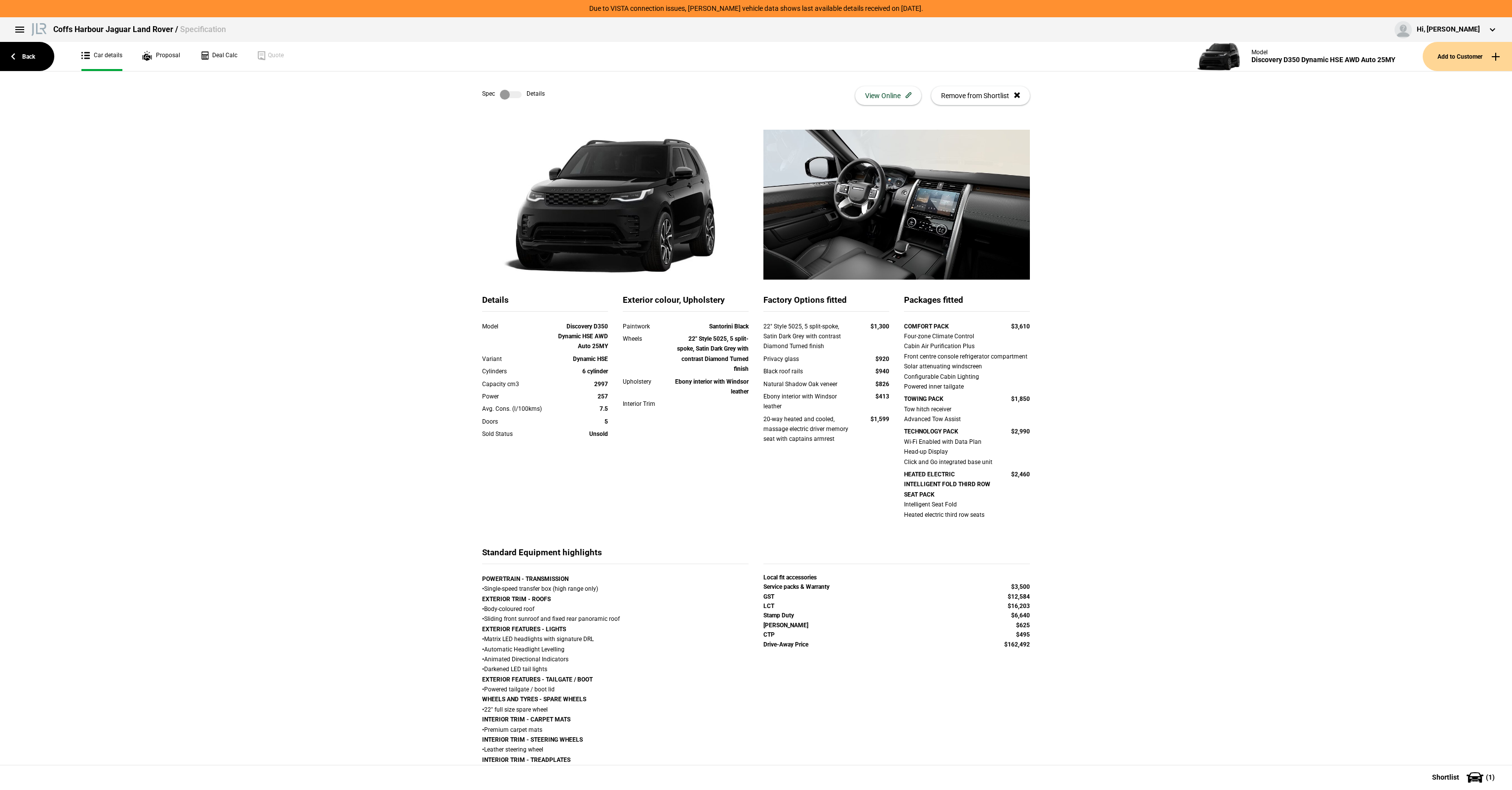
click at [834, 391] on div "22" Style 5025, 5 split-spoke, Satin Dark Grey with contrast Diamond Turned fin…" at bounding box center [826, 389] width 126 height 135
click at [849, 361] on div "22" Style 5025, 5 split-spoke, Satin Dark Grey with contrast Diamond Turned fin…" at bounding box center [826, 389] width 126 height 135
click at [956, 462] on div "COMFORT PACK $3,610 Four-zone Climate Control Cabin Air Purification Plus Front…" at bounding box center [966, 422] width 141 height 200
click at [1006, 532] on div "Packages fitted COMFORT PACK $3,610 Four-zone Climate Control Cabin Air Purific…" at bounding box center [966, 420] width 141 height 252
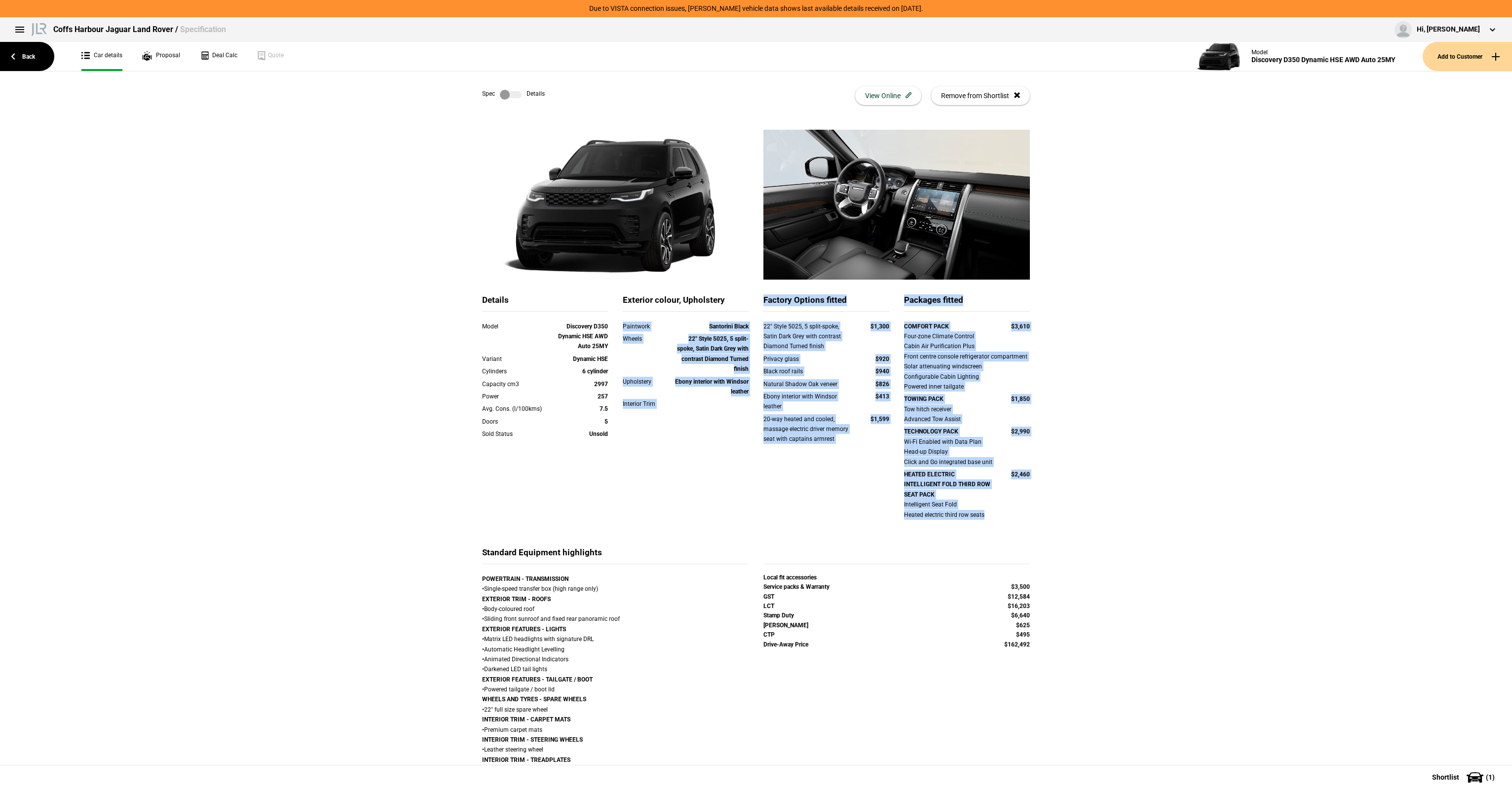
click at [748, 310] on div "Details Model Discovery D350 Dynamic HSE AWD Auto 25MY Variant Dynamic HSE Cyli…" at bounding box center [756, 420] width 563 height 252
click at [750, 314] on div "Exterior colour, Upholstery Paintwork Santorini Black Wheels 22" Style 5025, 5 …" at bounding box center [686, 365] width 141 height 142
click at [1111, 499] on div "Details Model Discovery D350 Dynamic HSE AWD Auto 25MY Variant Dynamic HSE Cyli…" at bounding box center [756, 601] width 1512 height 944
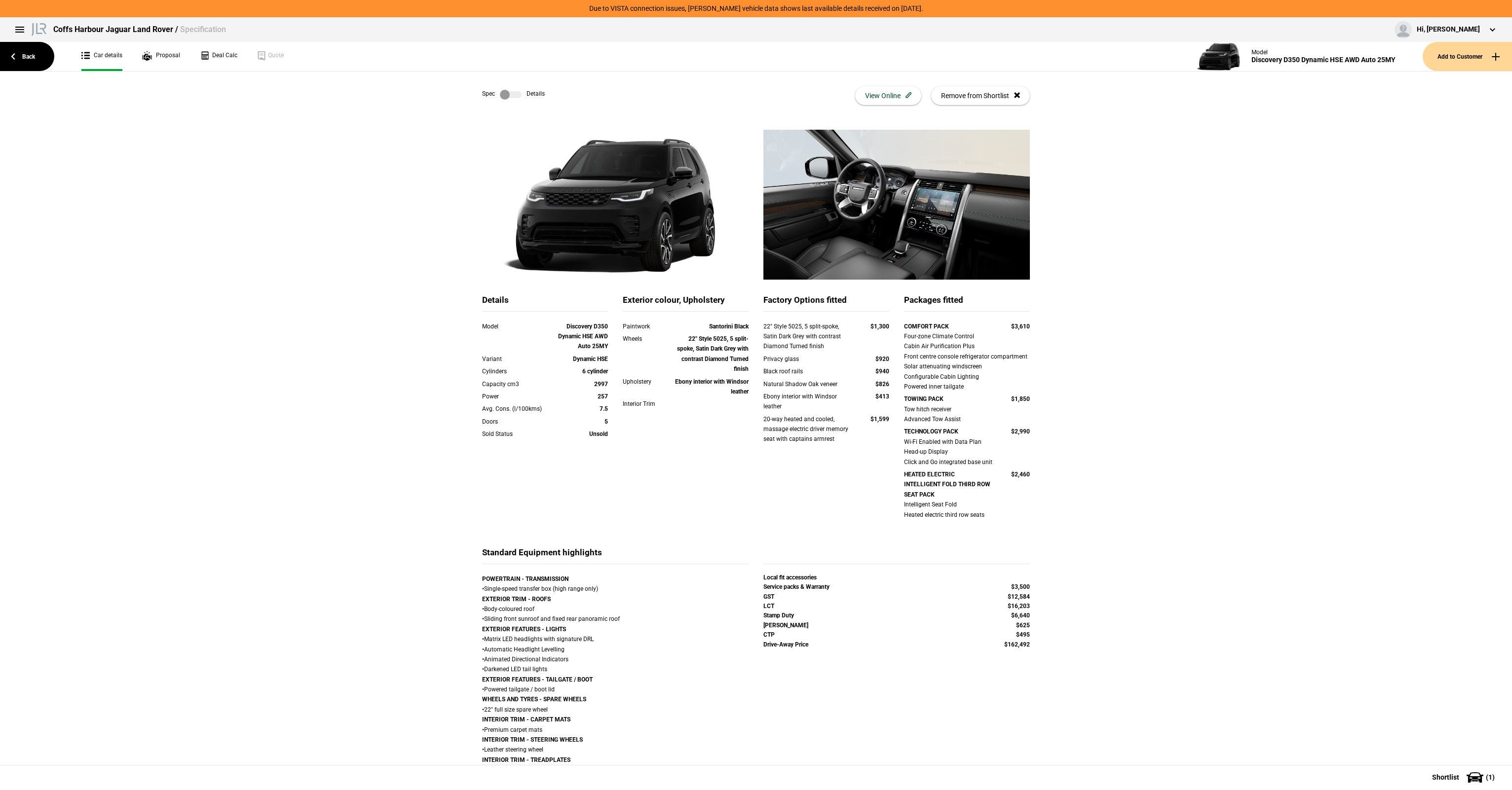
click at [510, 97] on label at bounding box center [510, 95] width 22 height 10
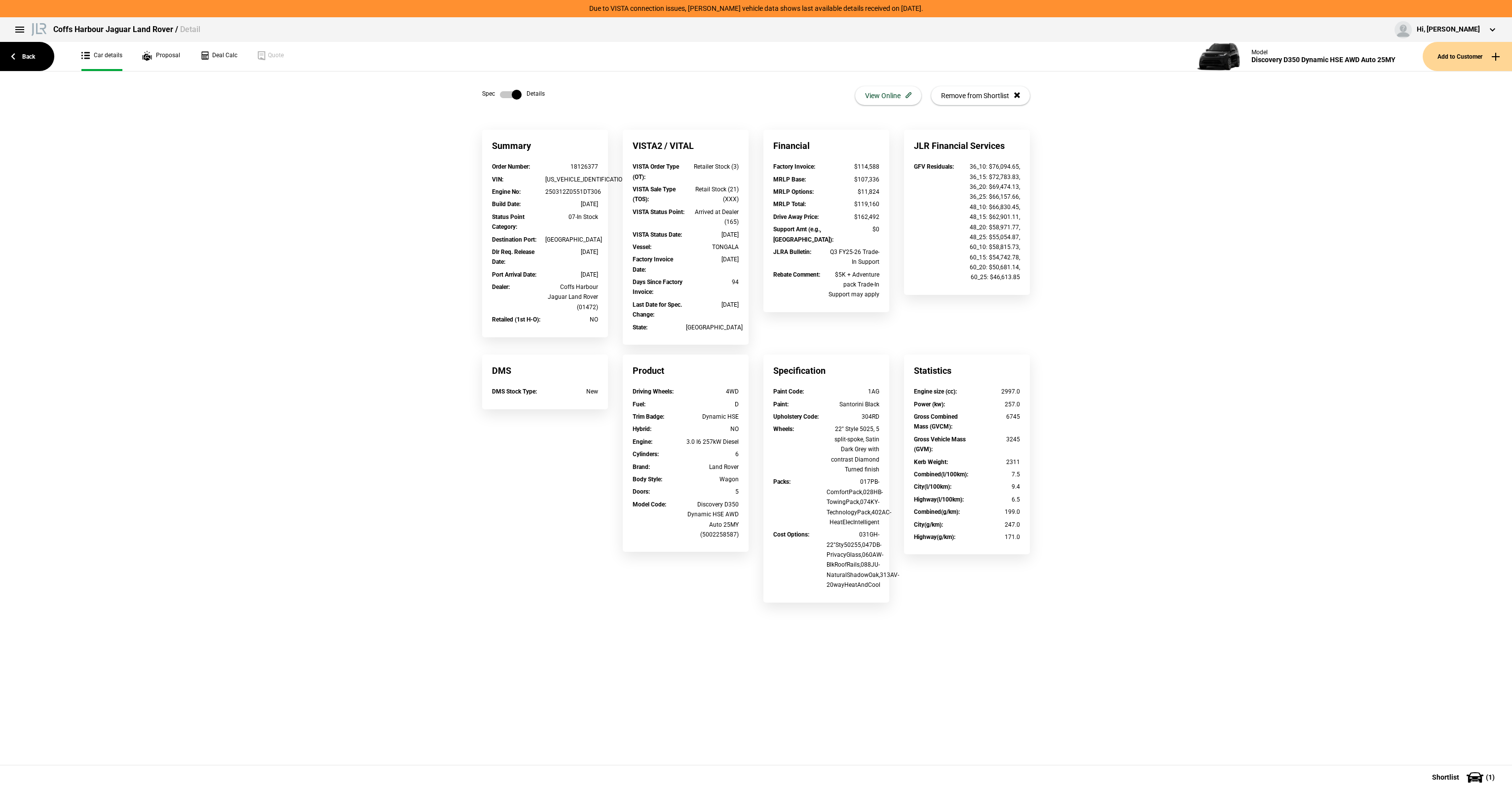
click at [514, 94] on label at bounding box center [510, 95] width 22 height 10
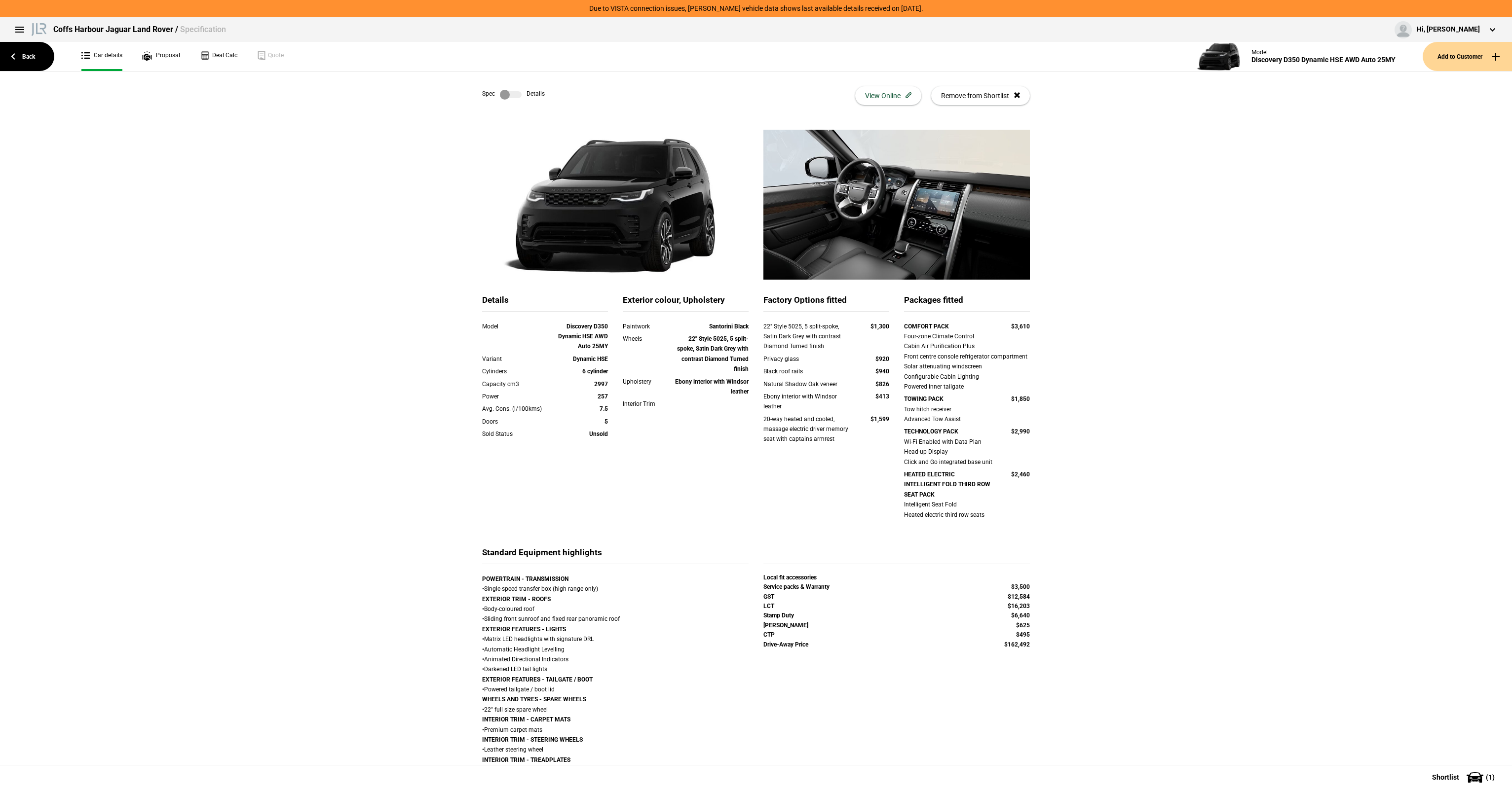
click at [507, 91] on label at bounding box center [510, 95] width 22 height 10
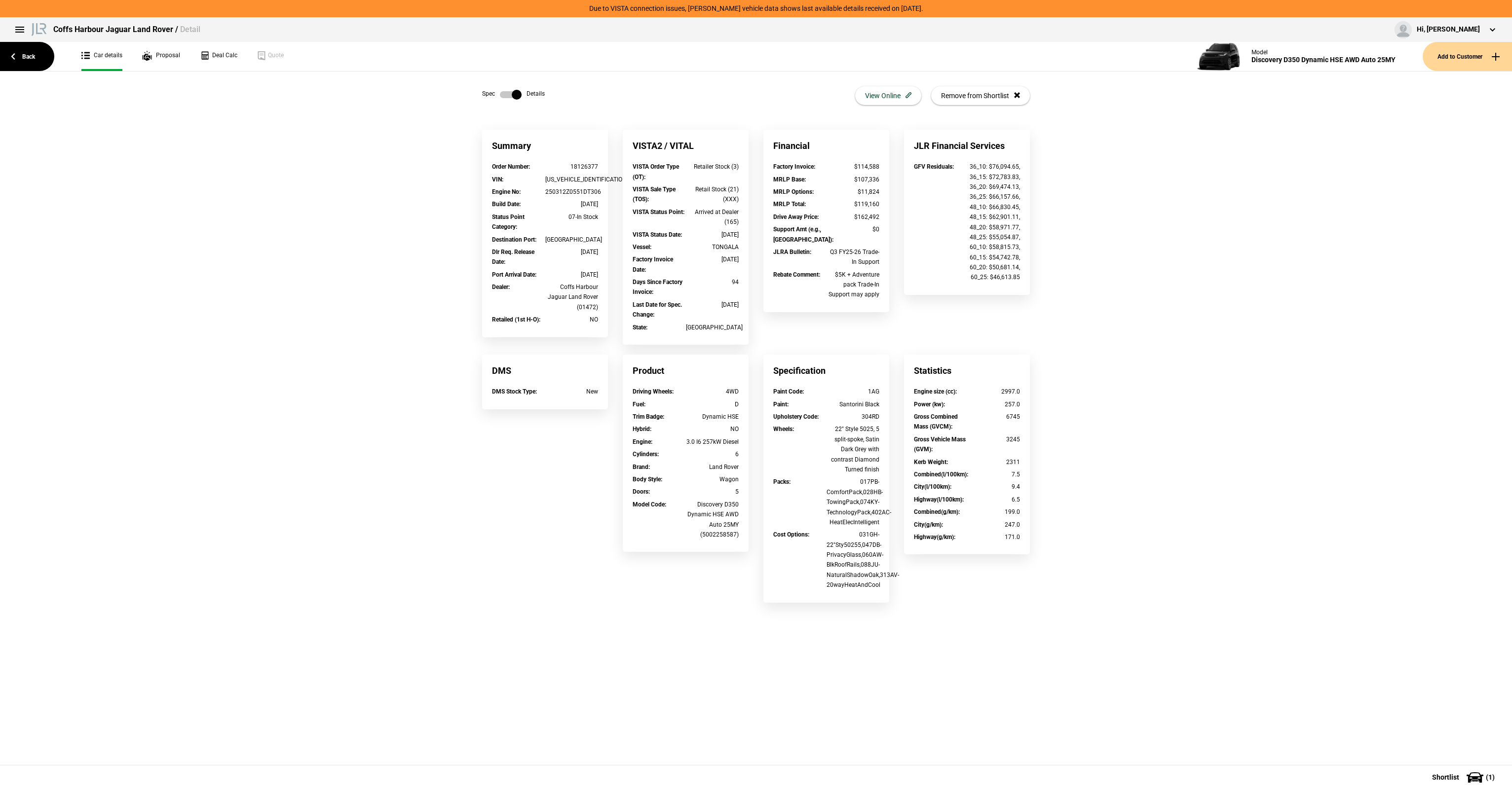
click at [507, 91] on label at bounding box center [510, 95] width 22 height 10
